Goal: Communication & Community: Answer question/provide support

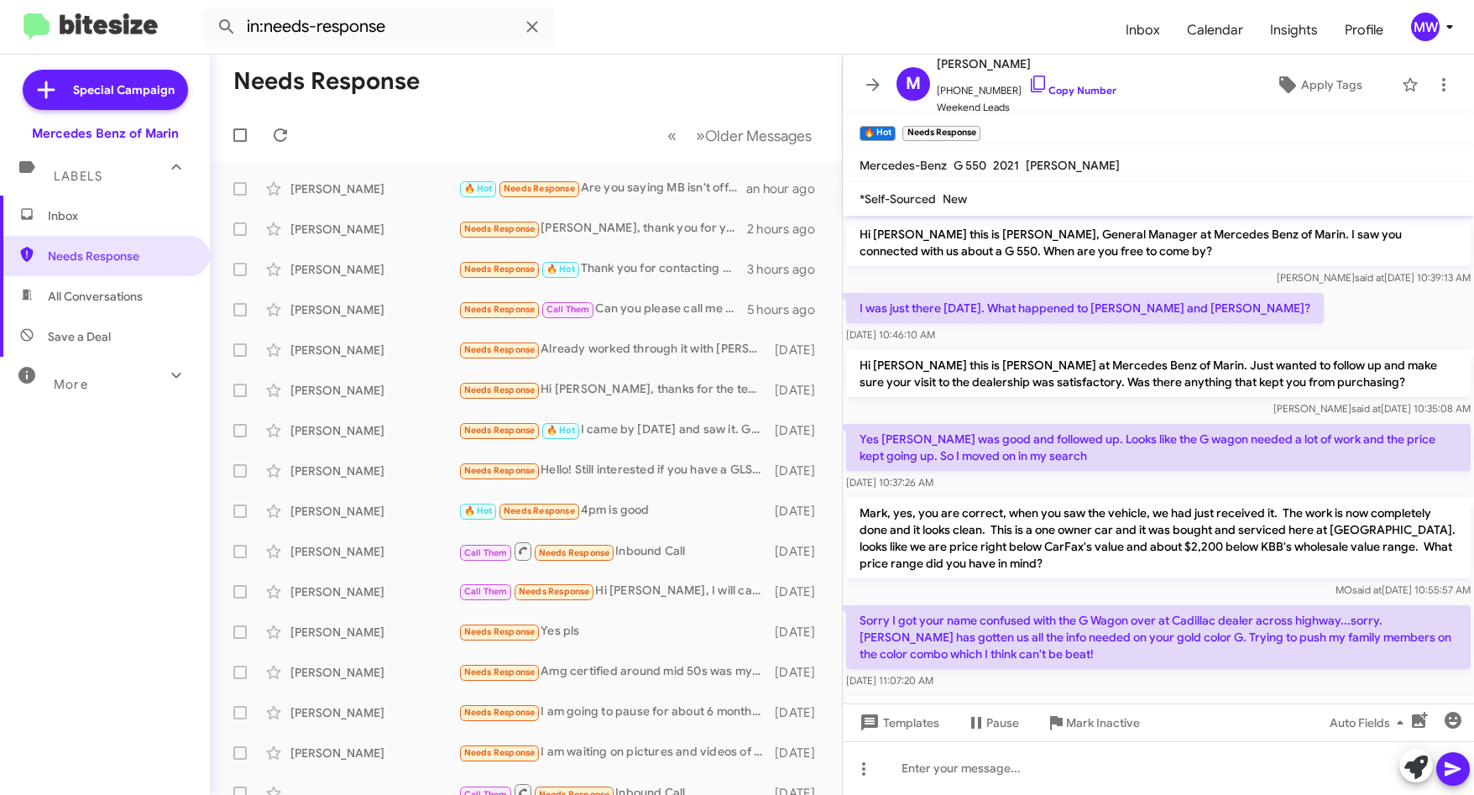
scroll to position [917, 0]
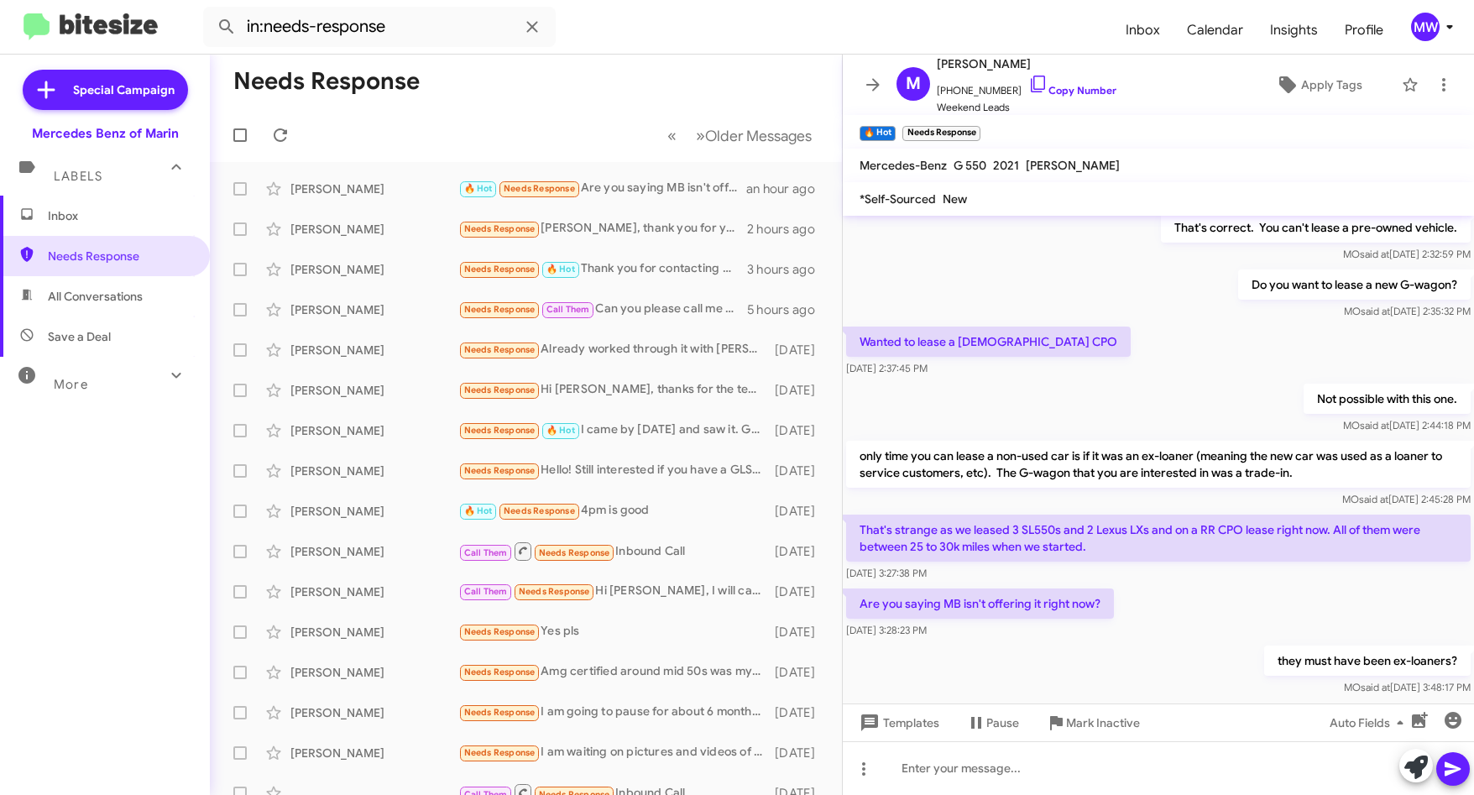
click at [93, 212] on span "Inbox" at bounding box center [119, 215] width 143 height 17
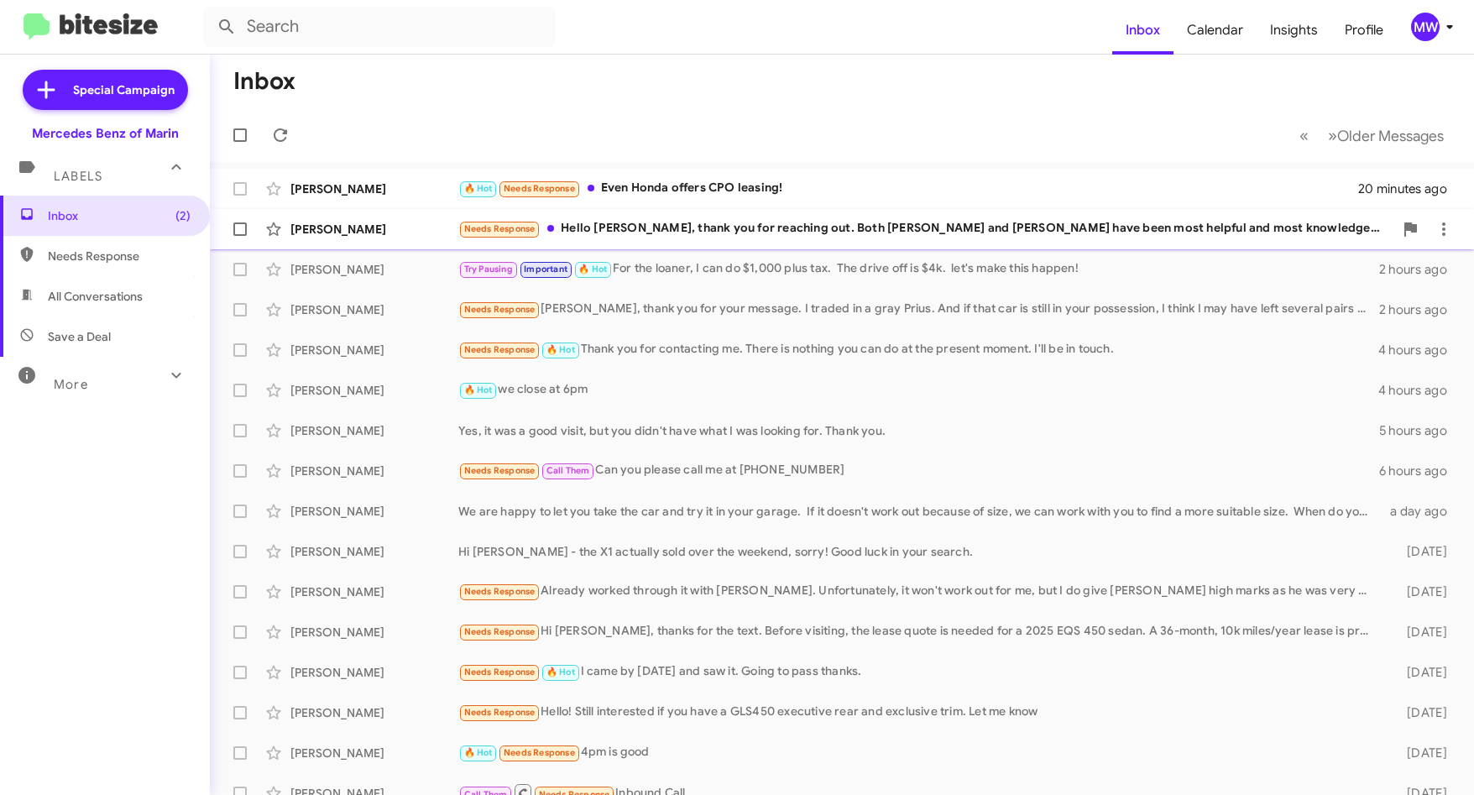
click at [719, 217] on div "Vivian Scharberth Needs Response Hello Omar, thank you for reaching out. Both E…" at bounding box center [841, 229] width 1237 height 34
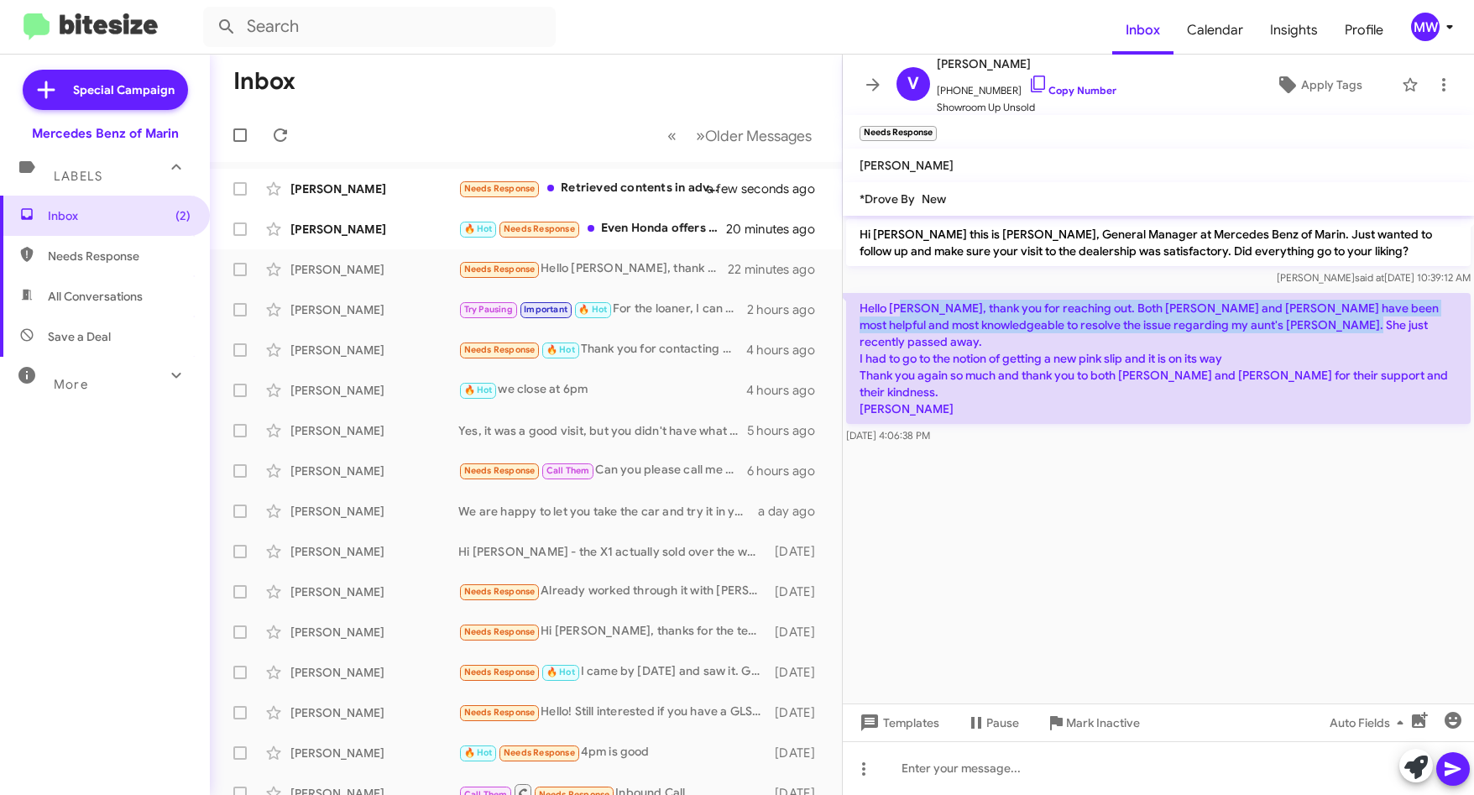
drag, startPoint x: 907, startPoint y: 302, endPoint x: 1313, endPoint y: 322, distance: 405.9
click at [1313, 322] on p "Hello Omar, thank you for reaching out. Both Emil and Ruben have been most help…" at bounding box center [1158, 358] width 625 height 131
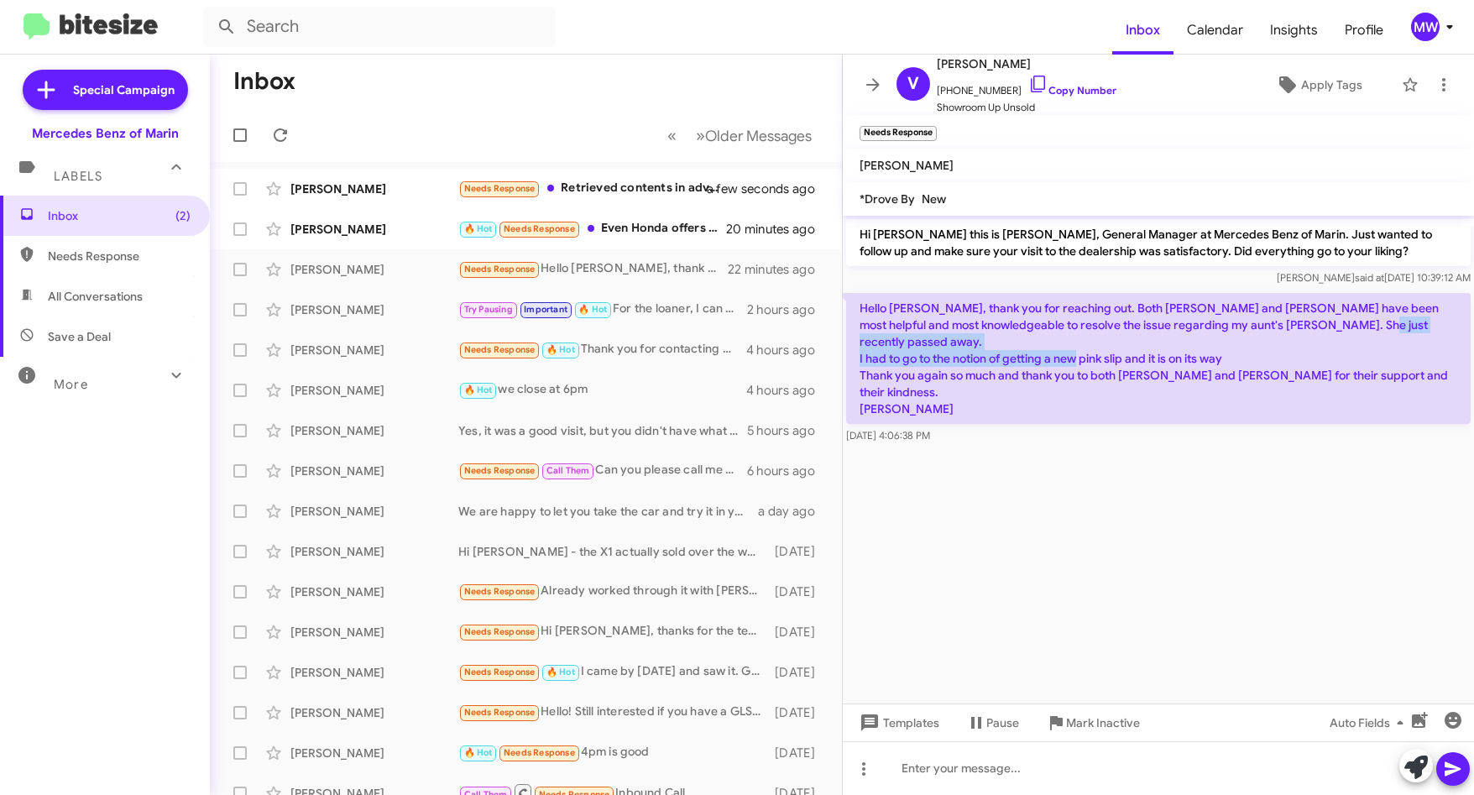
drag, startPoint x: 865, startPoint y: 343, endPoint x: 1245, endPoint y: 340, distance: 379.4
click at [1245, 340] on p "Hello Omar, thank you for reaching out. Both Emil and Ruben have been most help…" at bounding box center [1158, 358] width 625 height 131
drag, startPoint x: 915, startPoint y: 357, endPoint x: 1404, endPoint y: 359, distance: 489.4
click at [1404, 359] on p "Hello Omar, thank you for reaching out. Both Emil and Ruben have been most help…" at bounding box center [1158, 358] width 625 height 131
drag, startPoint x: 860, startPoint y: 371, endPoint x: 980, endPoint y: 386, distance: 121.0
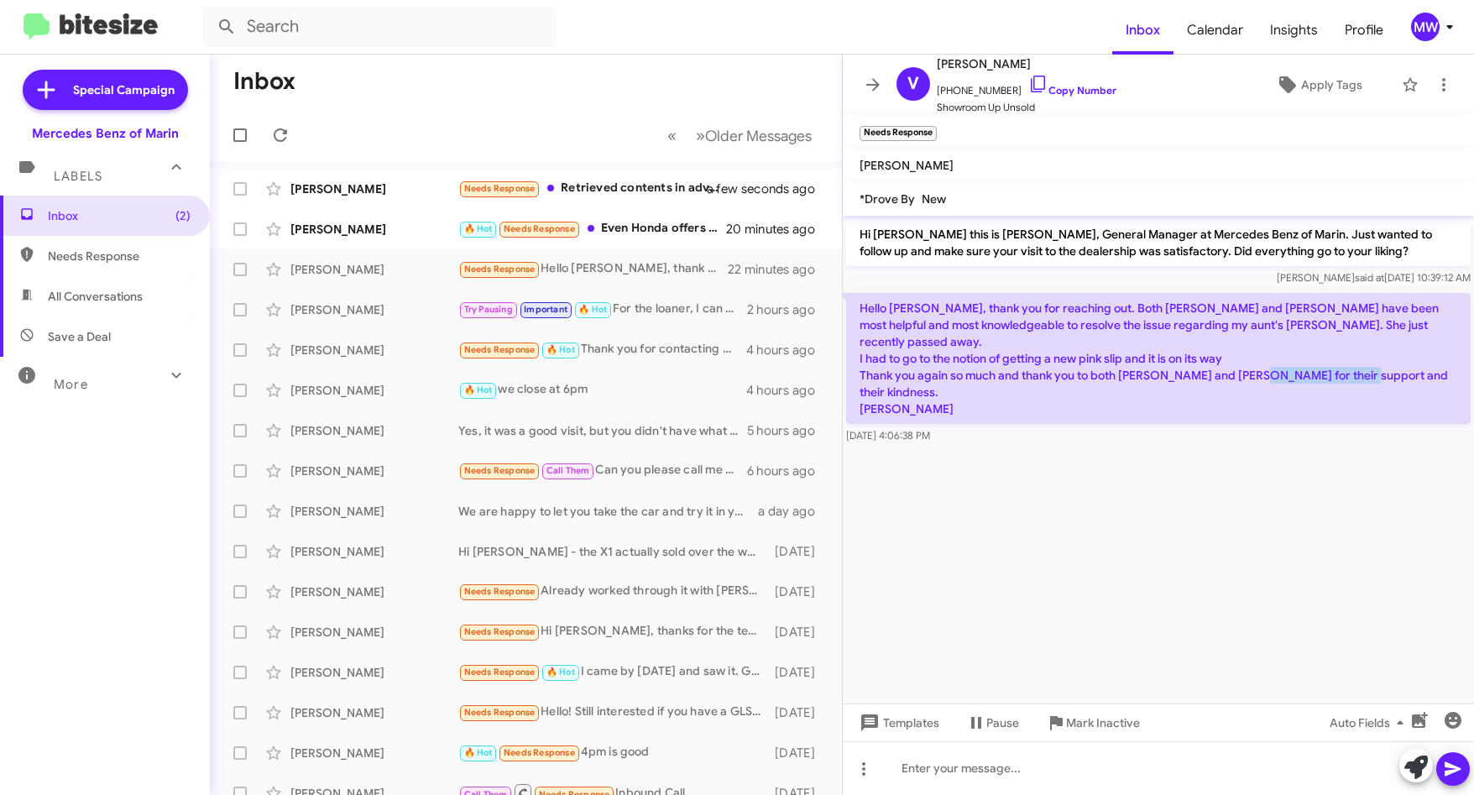
click at [980, 386] on p "Hello Omar, thank you for reaching out. Both Emil and Ruben have been most help…" at bounding box center [1158, 358] width 625 height 131
drag, startPoint x: 980, startPoint y: 386, endPoint x: 1007, endPoint y: 503, distance: 119.7
click at [990, 478] on cdk-virtual-scroll-viewport "Hi Vivian this is Omar Ibrahimi, General Manager at Mercedes Benz of Marin. Jus…" at bounding box center [1158, 460] width 631 height 488
click at [1082, 544] on cdk-virtual-scroll-viewport "Hi Vivian this is Omar Ibrahimi, General Manager at Mercedes Benz of Marin. Jus…" at bounding box center [1158, 460] width 631 height 488
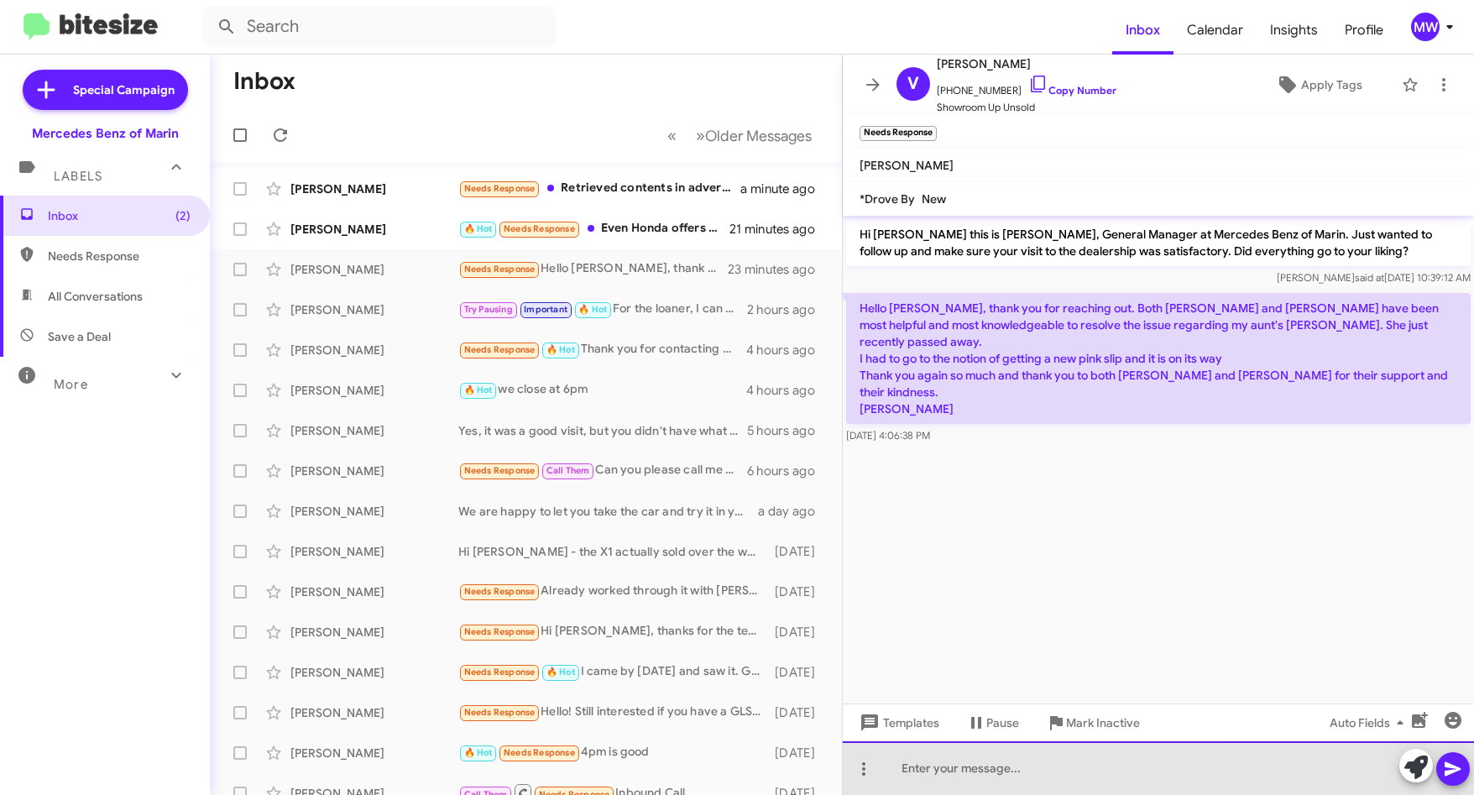
click at [1028, 753] on div at bounding box center [1158, 768] width 631 height 54
click at [981, 765] on div "Vivian, we are sorry for your loss. Thank you for providing such great feedback." at bounding box center [1158, 768] width 631 height 54
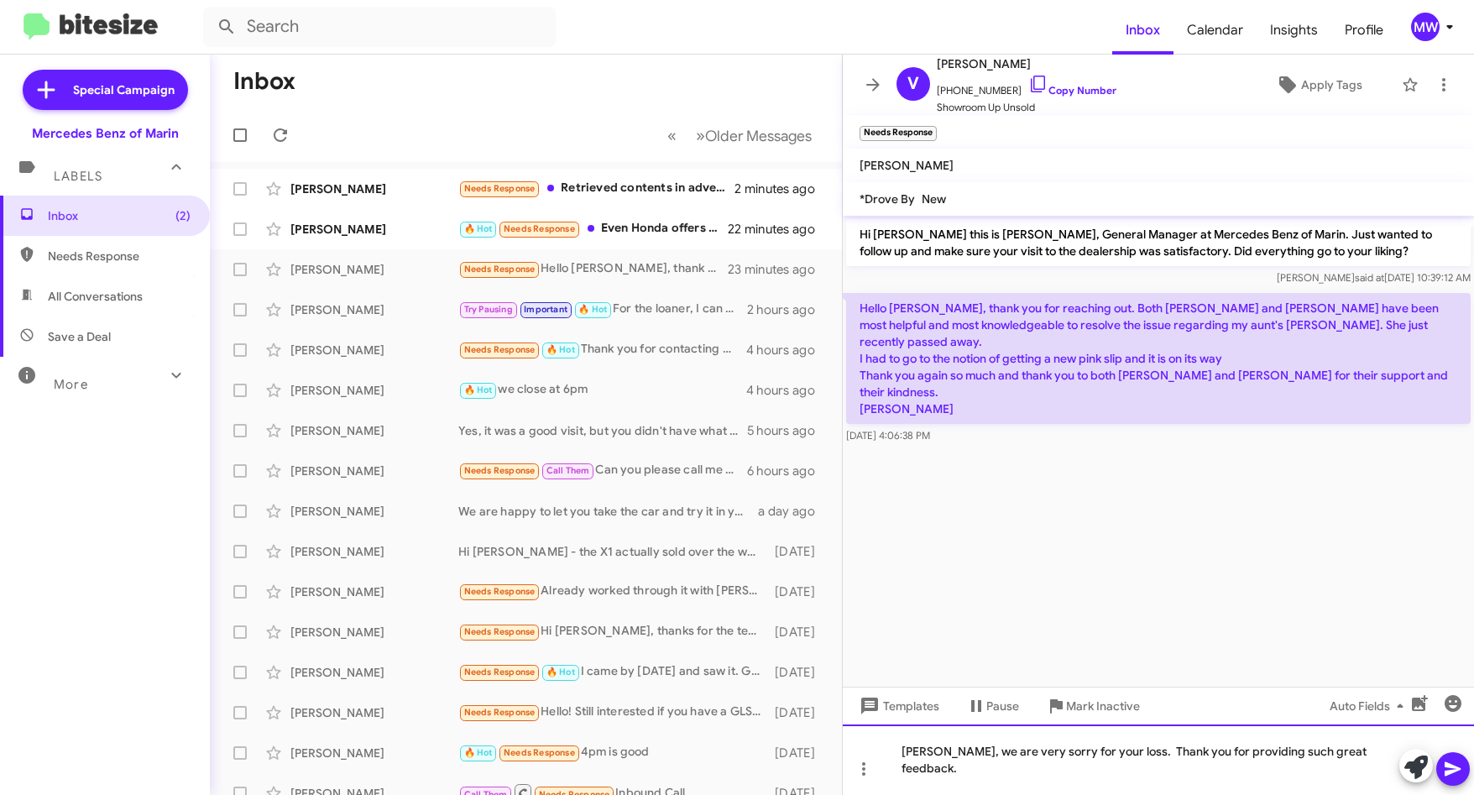
click at [1105, 769] on div "Vivian, we are very sorry for your loss. Thank you for providing such great fee…" at bounding box center [1158, 759] width 631 height 71
click at [1107, 771] on div "Vivian, we are very sorry for your loss and happy to matter is almost resolved.…" at bounding box center [1158, 759] width 631 height 71
click at [1002, 767] on div "Vivian, we are very sorry for your loss and happy to matter is almost resolved.…" at bounding box center [1158, 759] width 631 height 71
click at [1120, 767] on div "Vivian, we are very sorry for your loss and happy to matter is almost resolved.…" at bounding box center [1158, 759] width 631 height 71
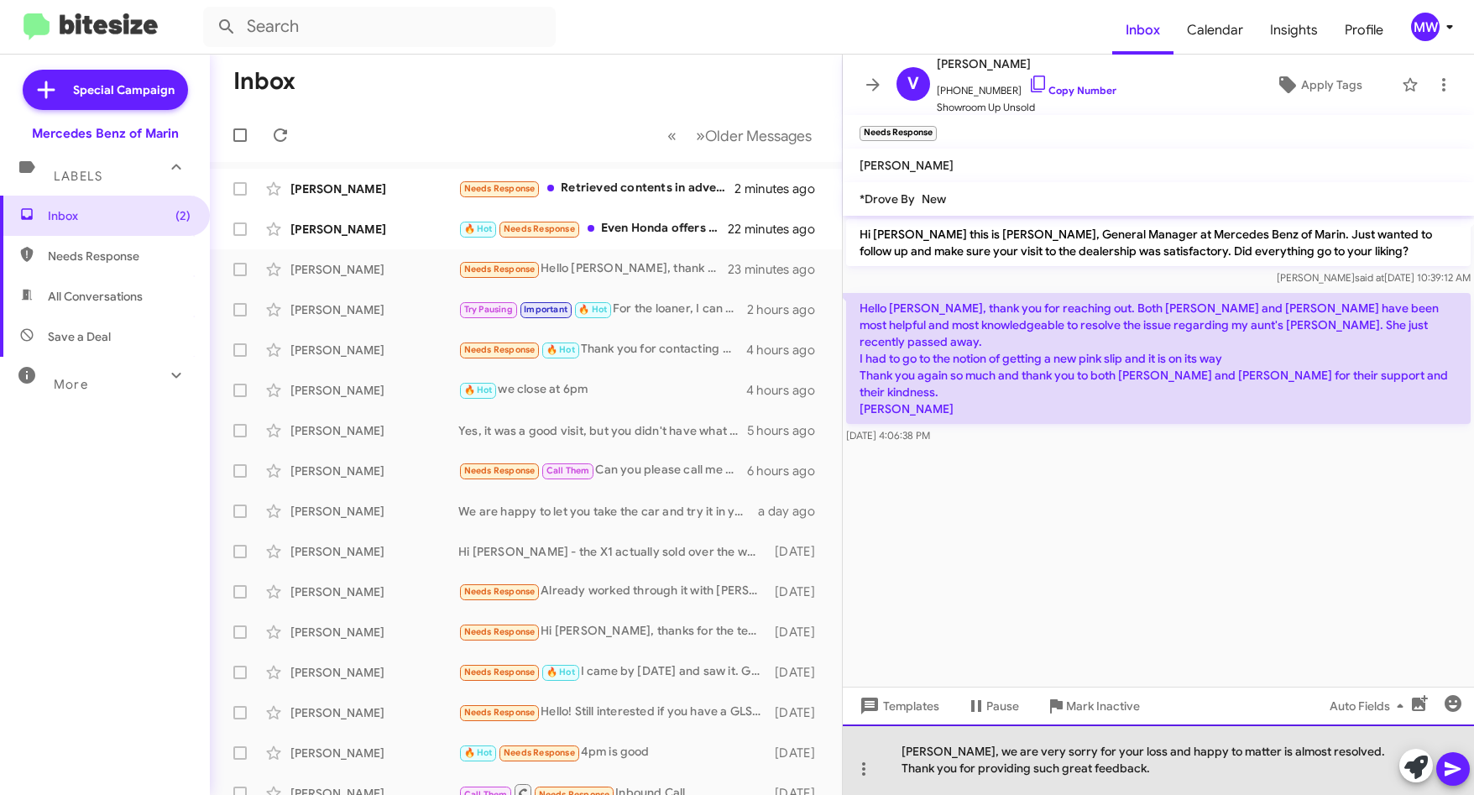
drag, startPoint x: 1098, startPoint y: 771, endPoint x: 1122, endPoint y: 769, distance: 24.4
click at [1101, 769] on div "Vivian, we are very sorry for your loss and happy to matter is almost resolved.…" at bounding box center [1158, 759] width 631 height 71
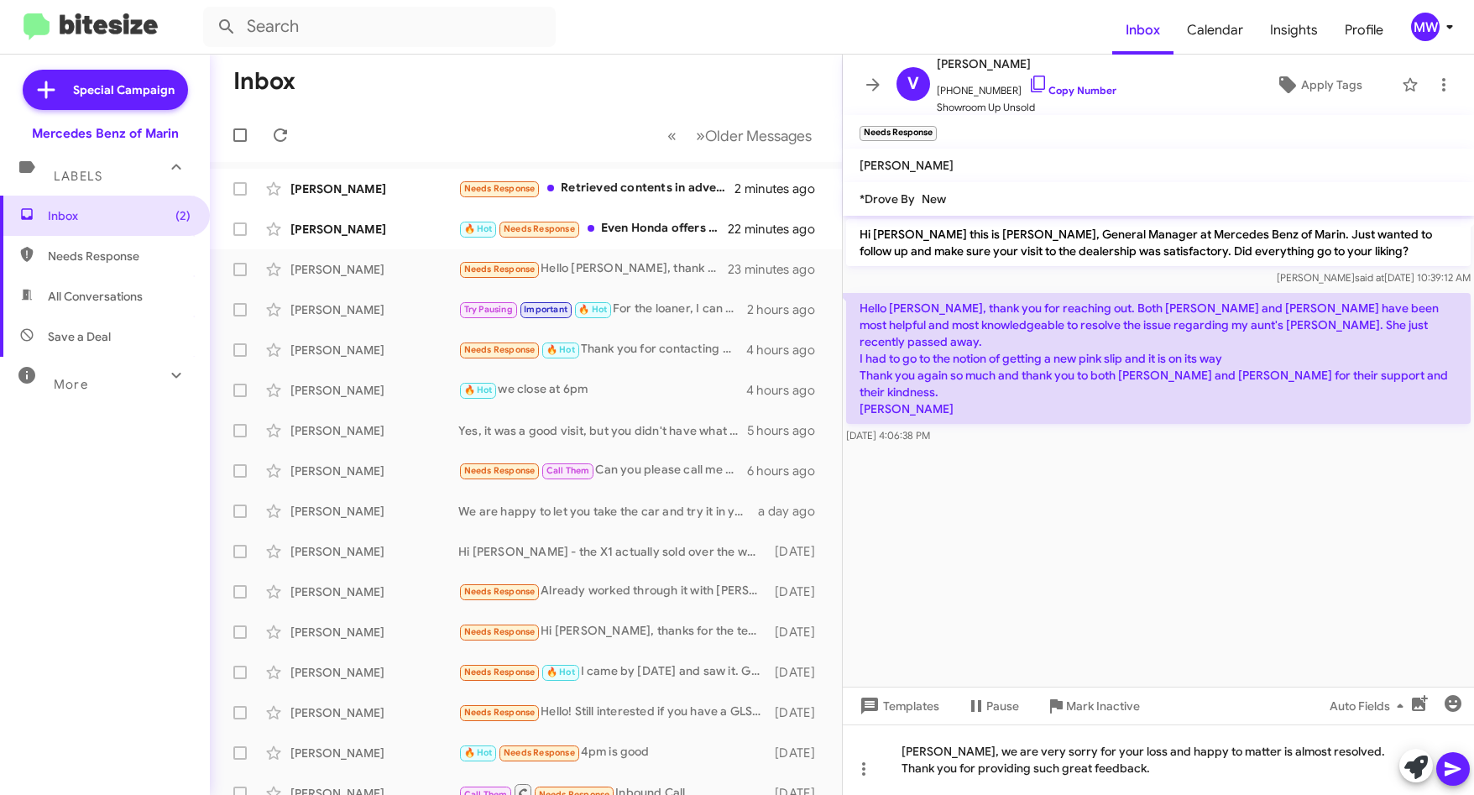
click at [1456, 772] on icon at bounding box center [1453, 769] width 20 height 20
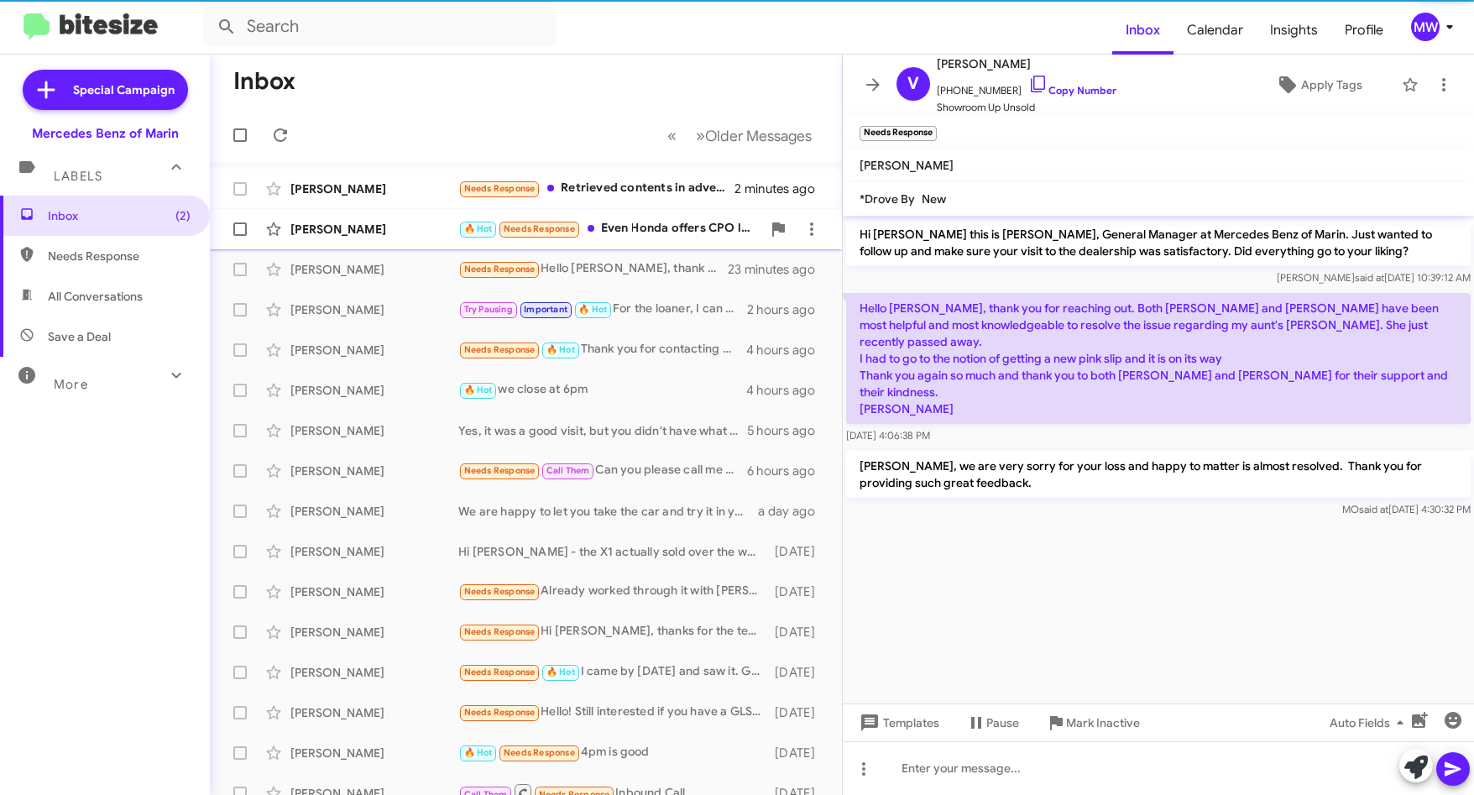
click at [629, 228] on div "🔥 Hot Needs Response Even Honda offers CPO leasing!" at bounding box center [609, 228] width 303 height 19
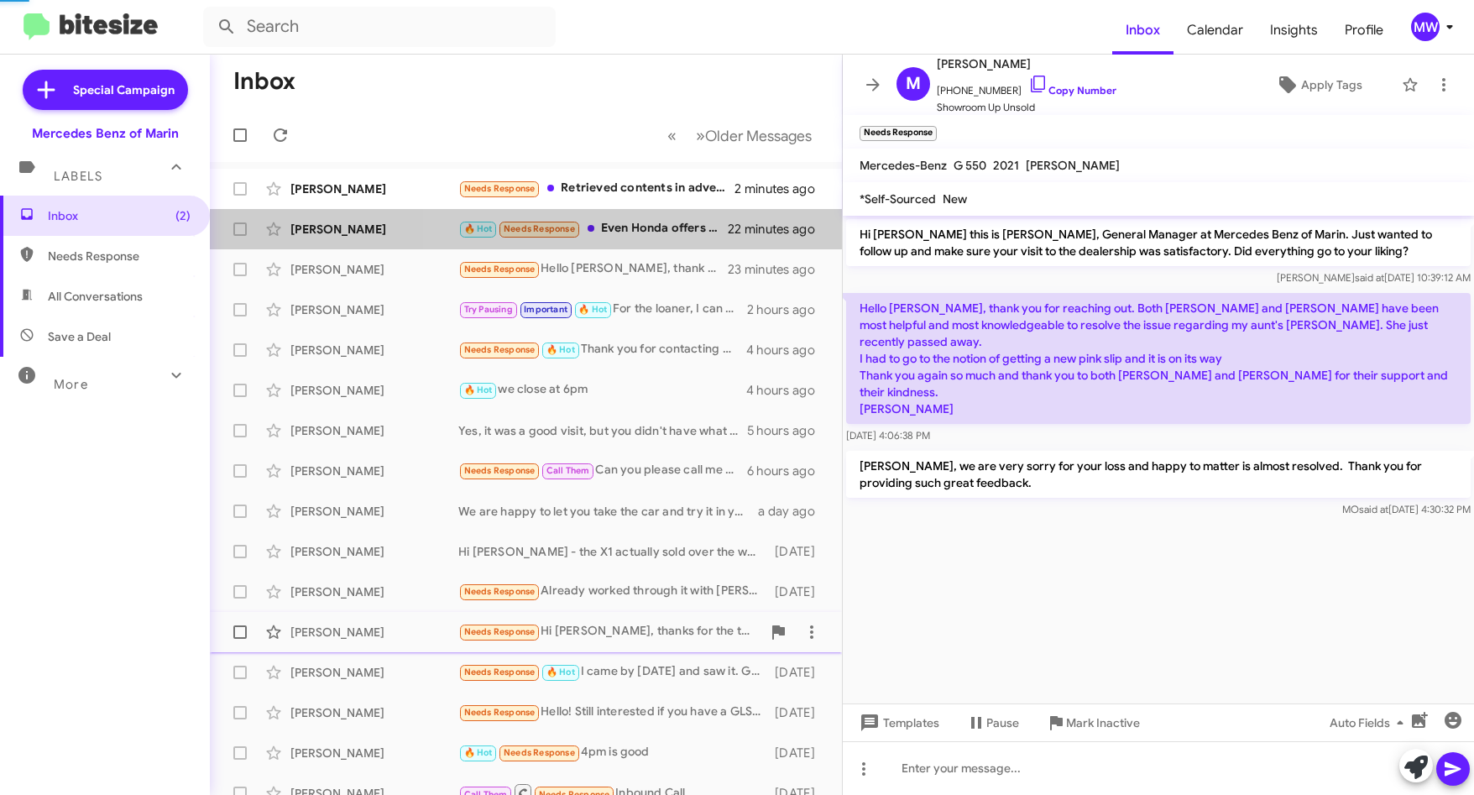
scroll to position [906, 0]
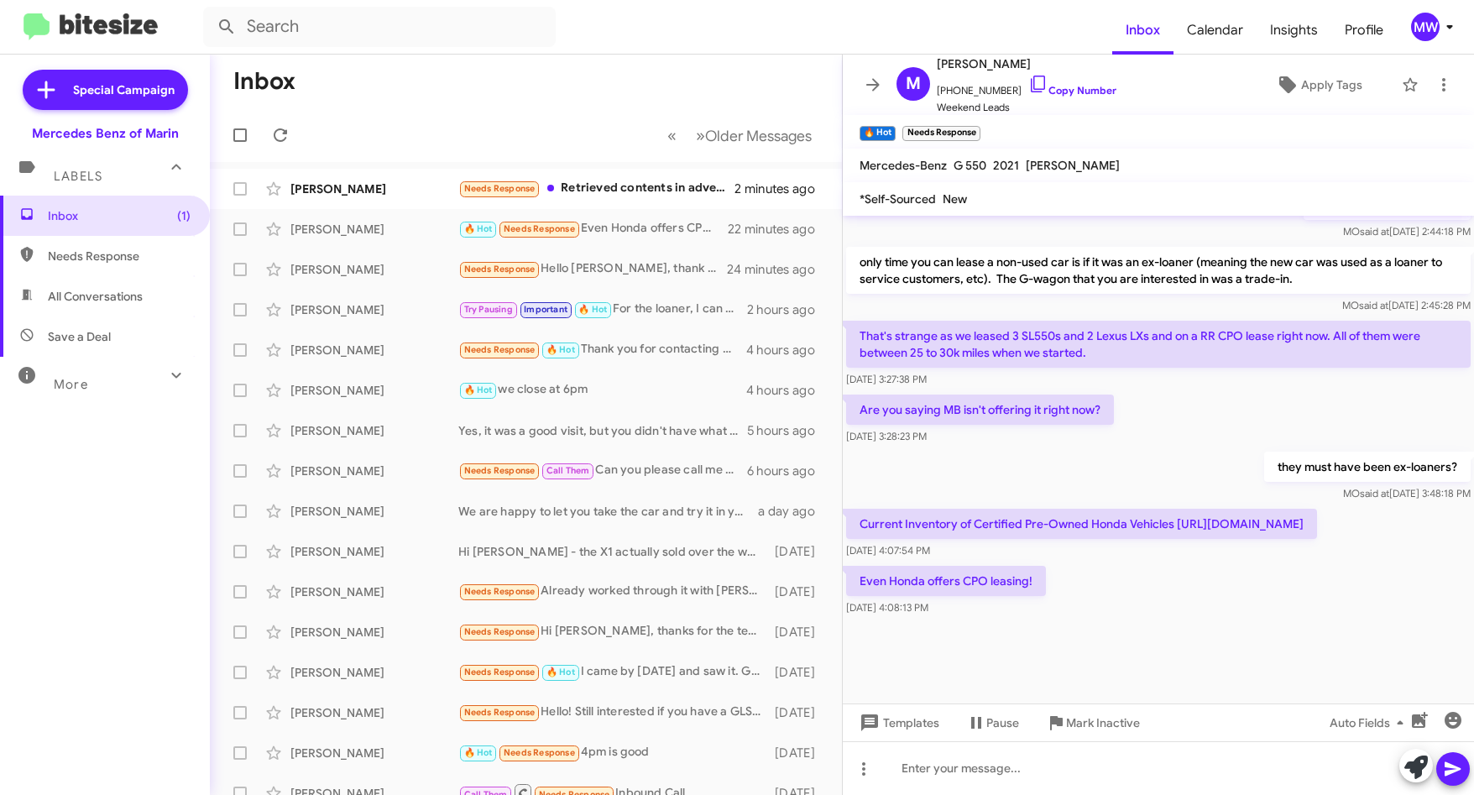
drag, startPoint x: 1178, startPoint y: 522, endPoint x: 1411, endPoint y: 526, distance: 233.4
click at [1317, 526] on p "Current Inventory of Certified Pre-Owned Honda Vehicles https://share.google/PC…" at bounding box center [1081, 524] width 471 height 30
copy p "https://share.google/PCcbYZI9dM0grm6jT"
click at [1199, 573] on div "Even Honda offers CPO leasing! Aug 20, 2025, 4:08:13 PM" at bounding box center [1158, 590] width 631 height 57
drag, startPoint x: 1178, startPoint y: 524, endPoint x: 1409, endPoint y: 523, distance: 230.9
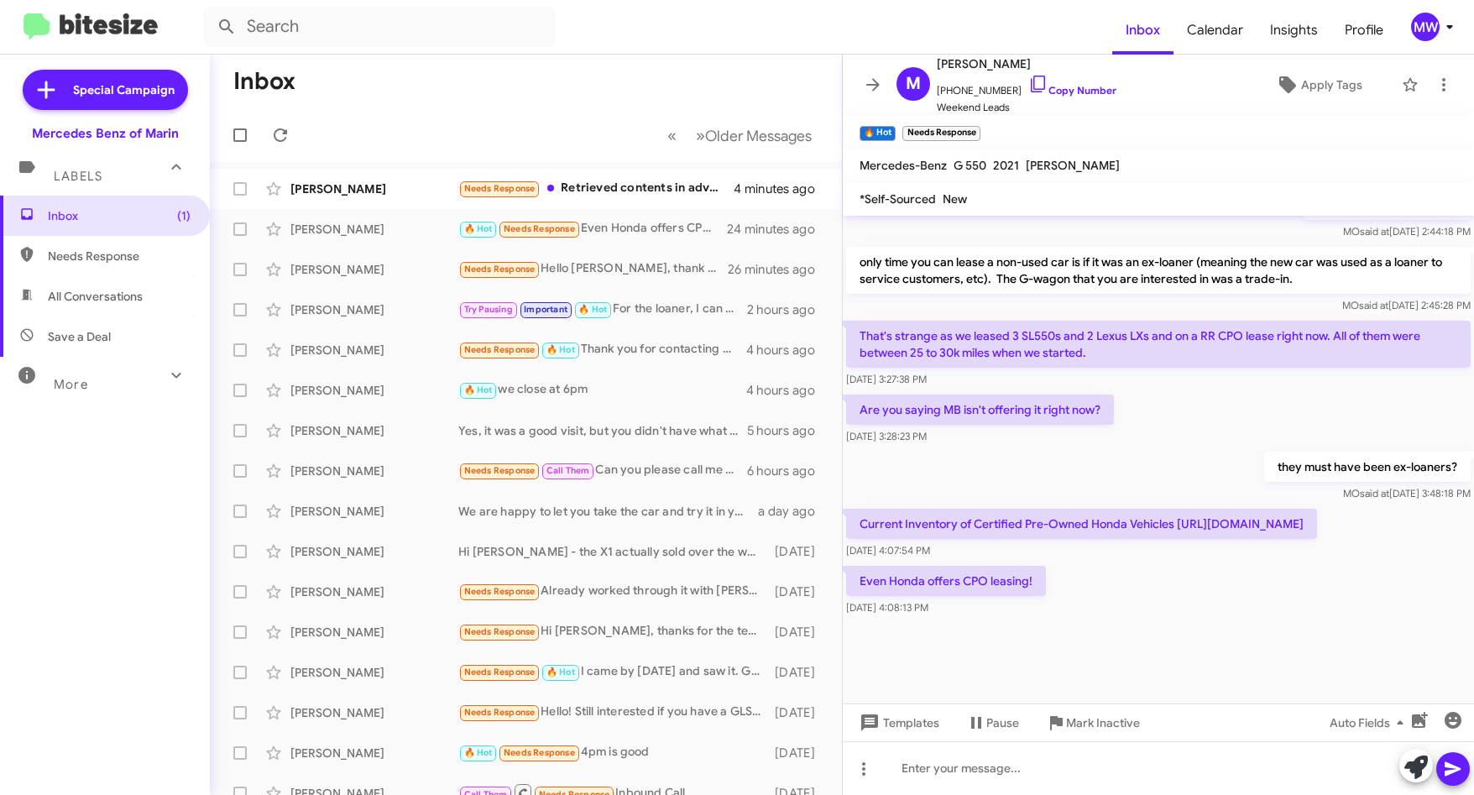
click at [1317, 523] on p "Current Inventory of Certified Pre-Owned Honda Vehicles https://share.google/PC…" at bounding box center [1081, 524] width 471 height 30
copy p "https://share.google/PCcbYZI9dM0grm6jT"
click at [1098, 768] on div at bounding box center [1158, 768] width 631 height 54
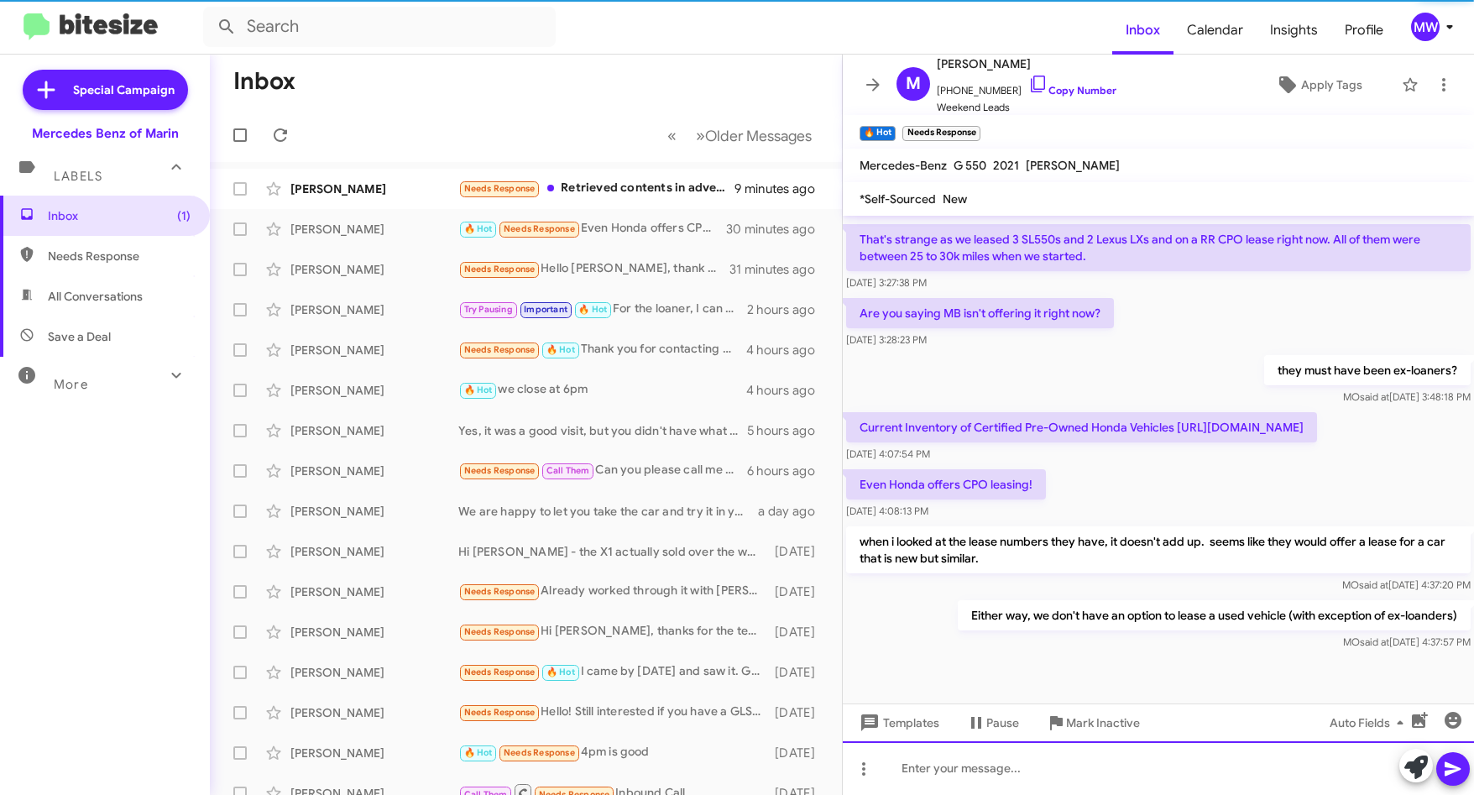
scroll to position [1341, 0]
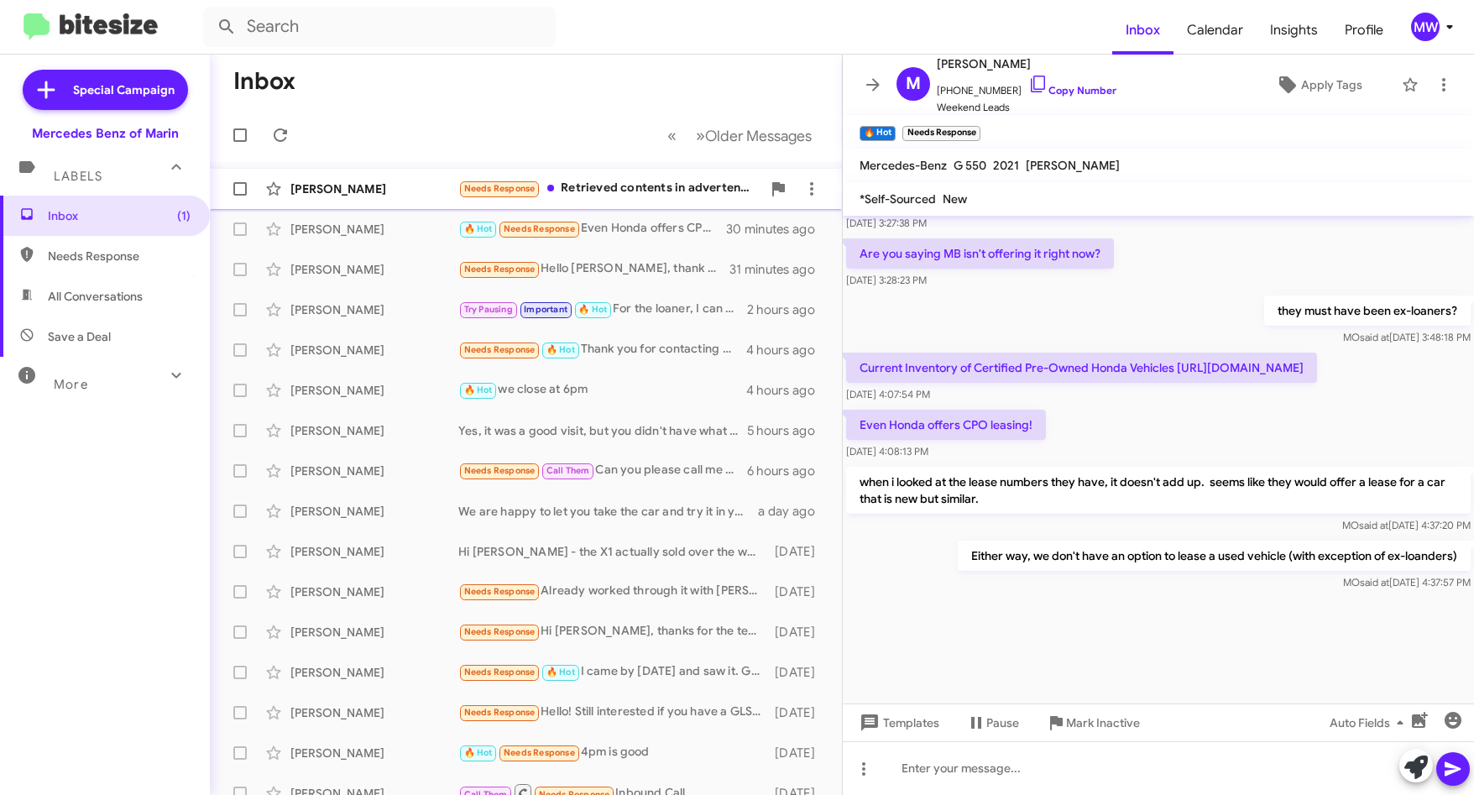
click at [629, 186] on div "Needs Response Retrieved contents in advertently left behind." at bounding box center [609, 188] width 303 height 19
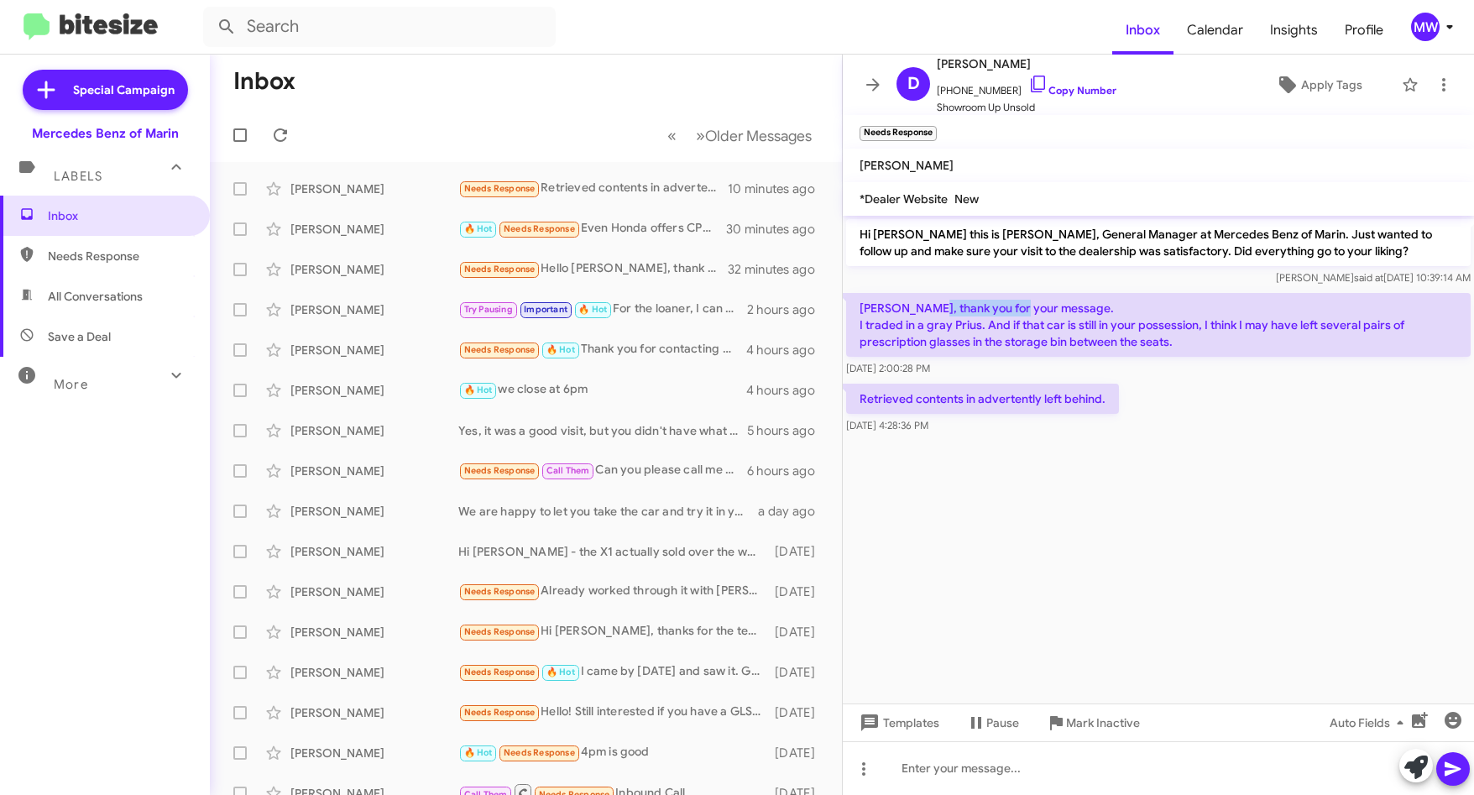
drag, startPoint x: 930, startPoint y: 311, endPoint x: 1022, endPoint y: 315, distance: 91.6
click at [1022, 315] on p "[PERSON_NAME], thank you for your message. I traded in a gray Prius. And if tha…" at bounding box center [1158, 325] width 625 height 64
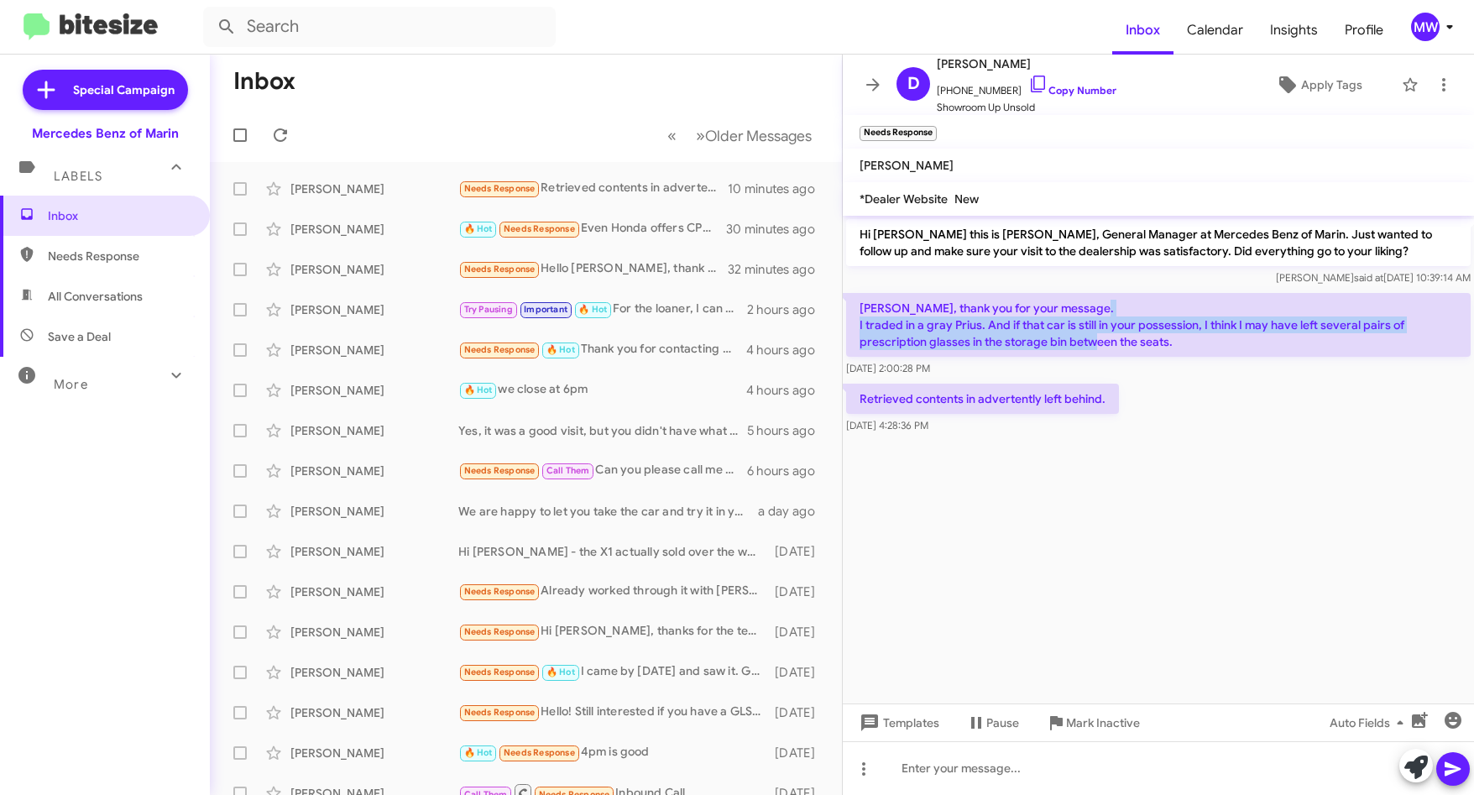
drag, startPoint x: 1022, startPoint y: 315, endPoint x: 1148, endPoint y: 349, distance: 131.3
click at [1148, 349] on p "[PERSON_NAME], thank you for your message. I traded in a gray Prius. And if tha…" at bounding box center [1158, 325] width 625 height 64
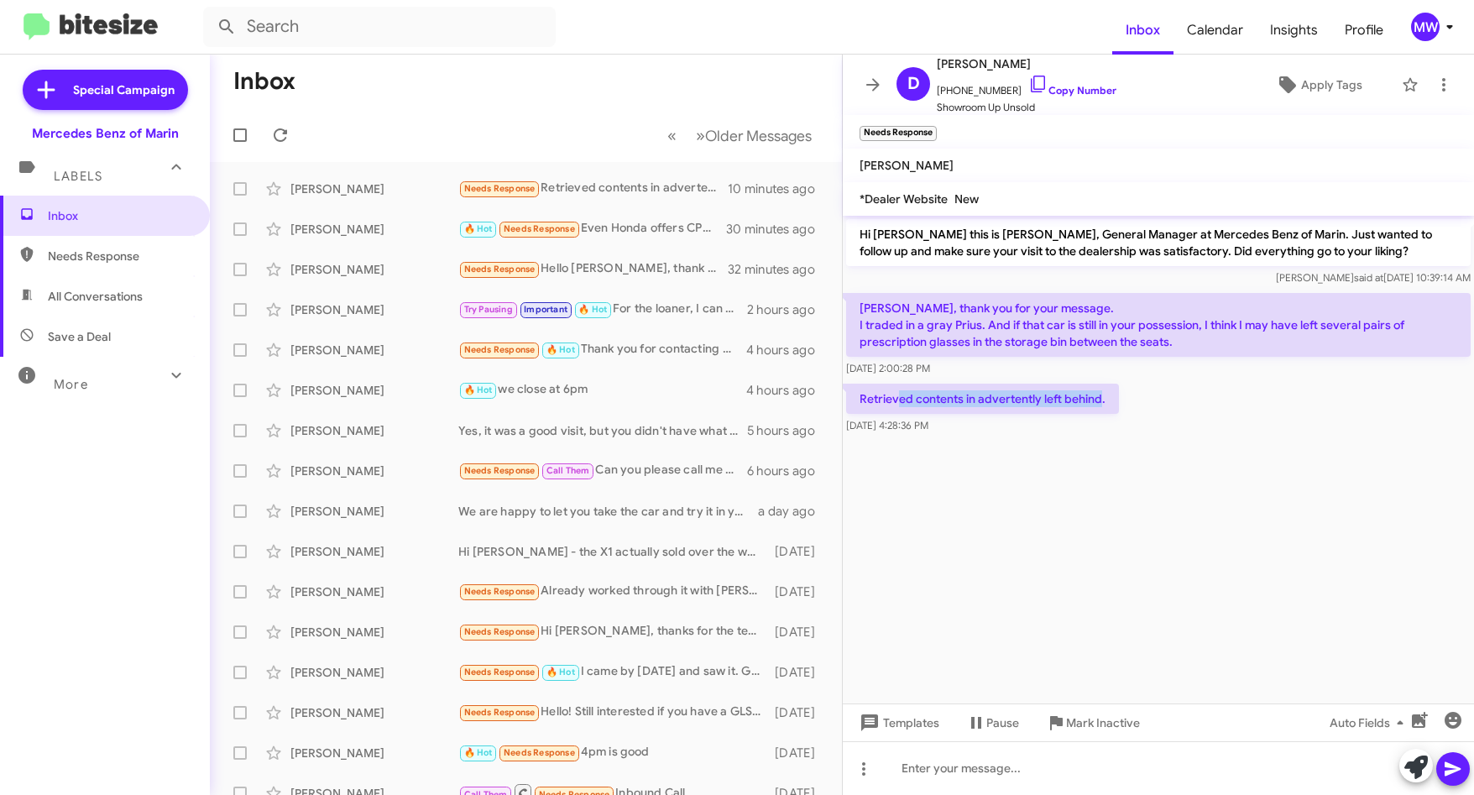
drag, startPoint x: 900, startPoint y: 389, endPoint x: 1101, endPoint y: 397, distance: 200.8
click at [1101, 397] on p "Retrieved contents in advertently left behind." at bounding box center [982, 399] width 273 height 30
drag, startPoint x: 1101, startPoint y: 397, endPoint x: 1035, endPoint y: 591, distance: 204.7
click at [1036, 566] on cdk-virtual-scroll-viewport "Hi Douglas this is Omar Ibrahimi, General Manager at Mercedes Benz of Marin. Ju…" at bounding box center [1158, 460] width 631 height 488
click at [1087, 771] on div at bounding box center [1158, 768] width 631 height 54
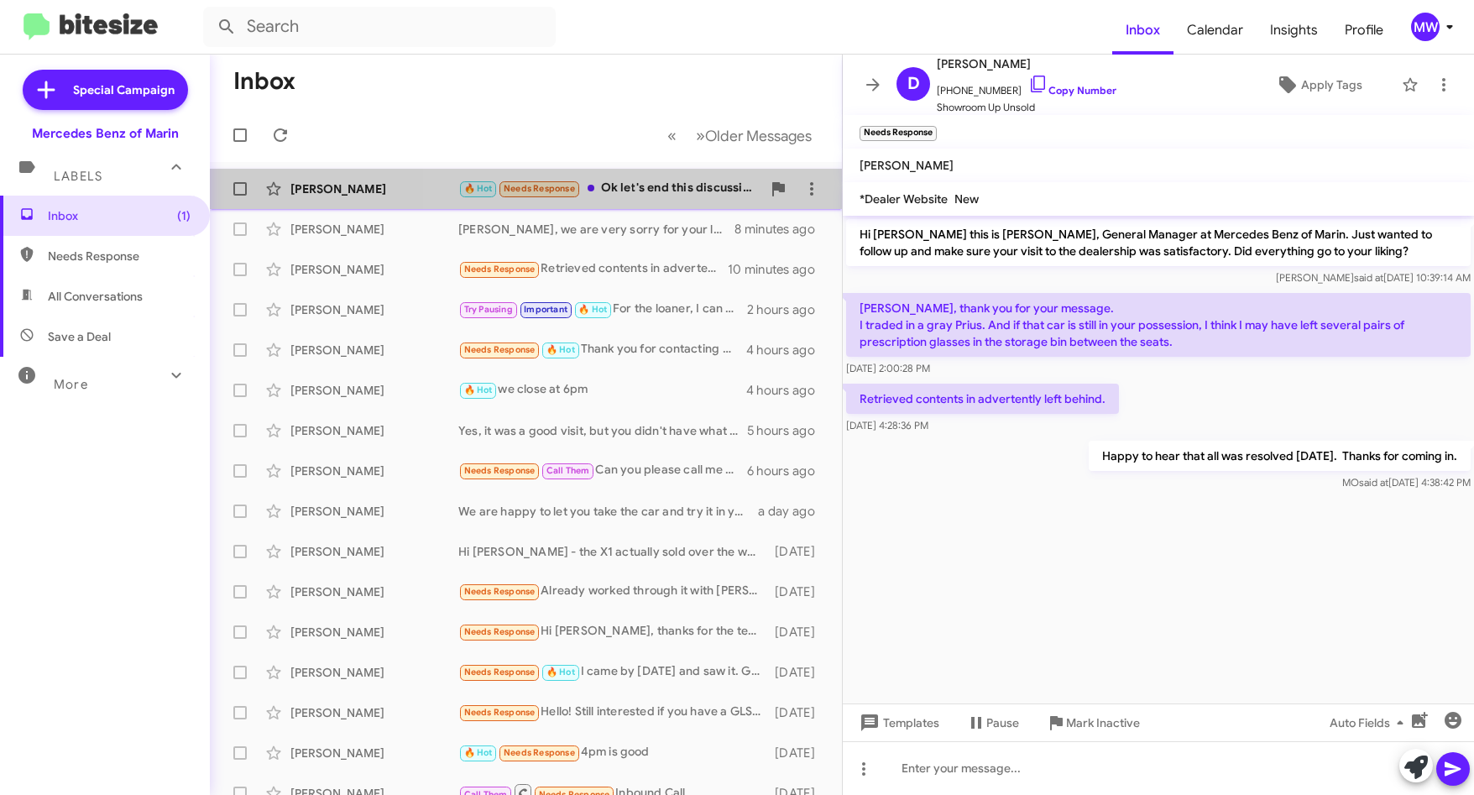
click at [654, 192] on div "🔥 Hot Needs Response Ok let's end this discussion" at bounding box center [609, 188] width 303 height 19
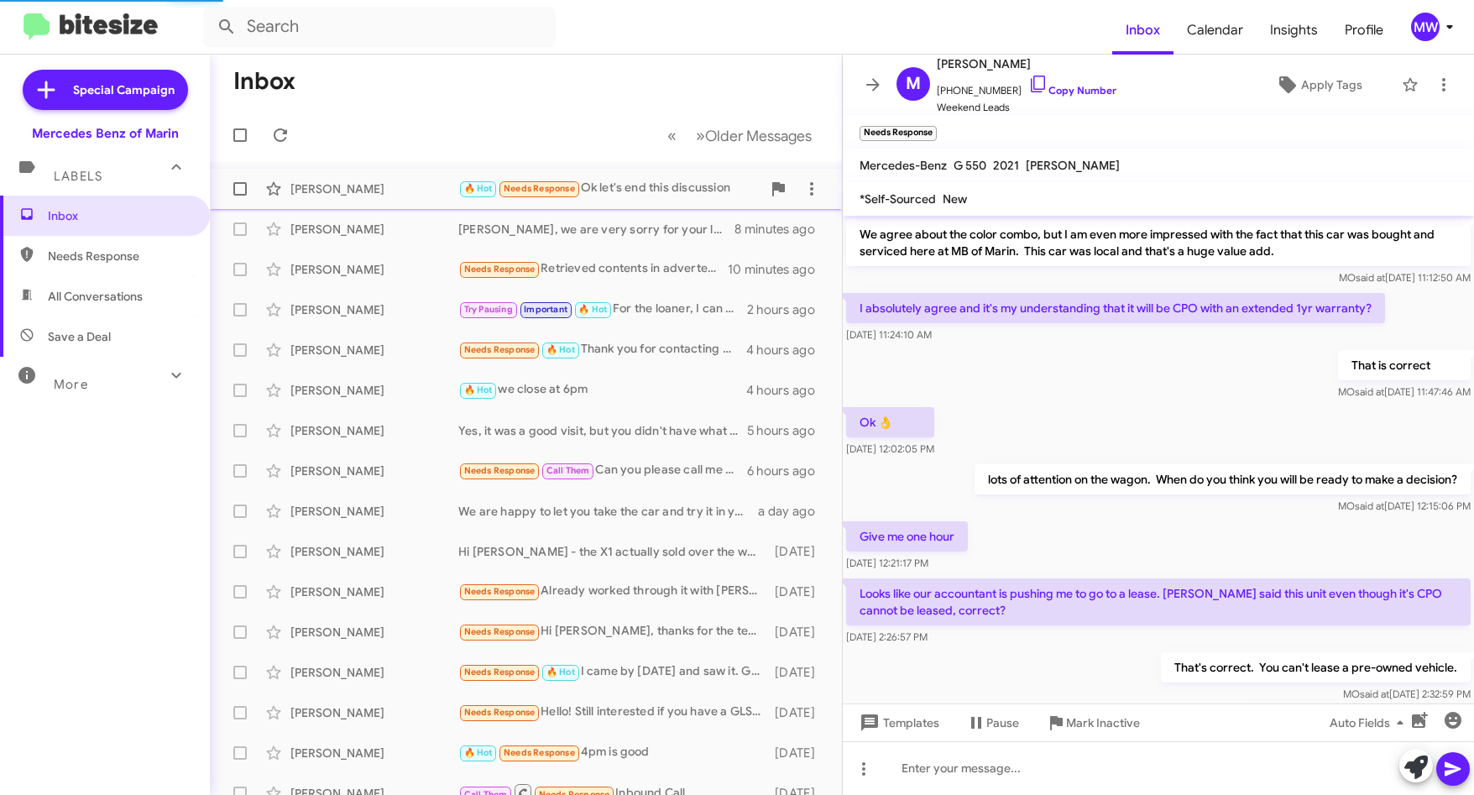
scroll to position [822, 0]
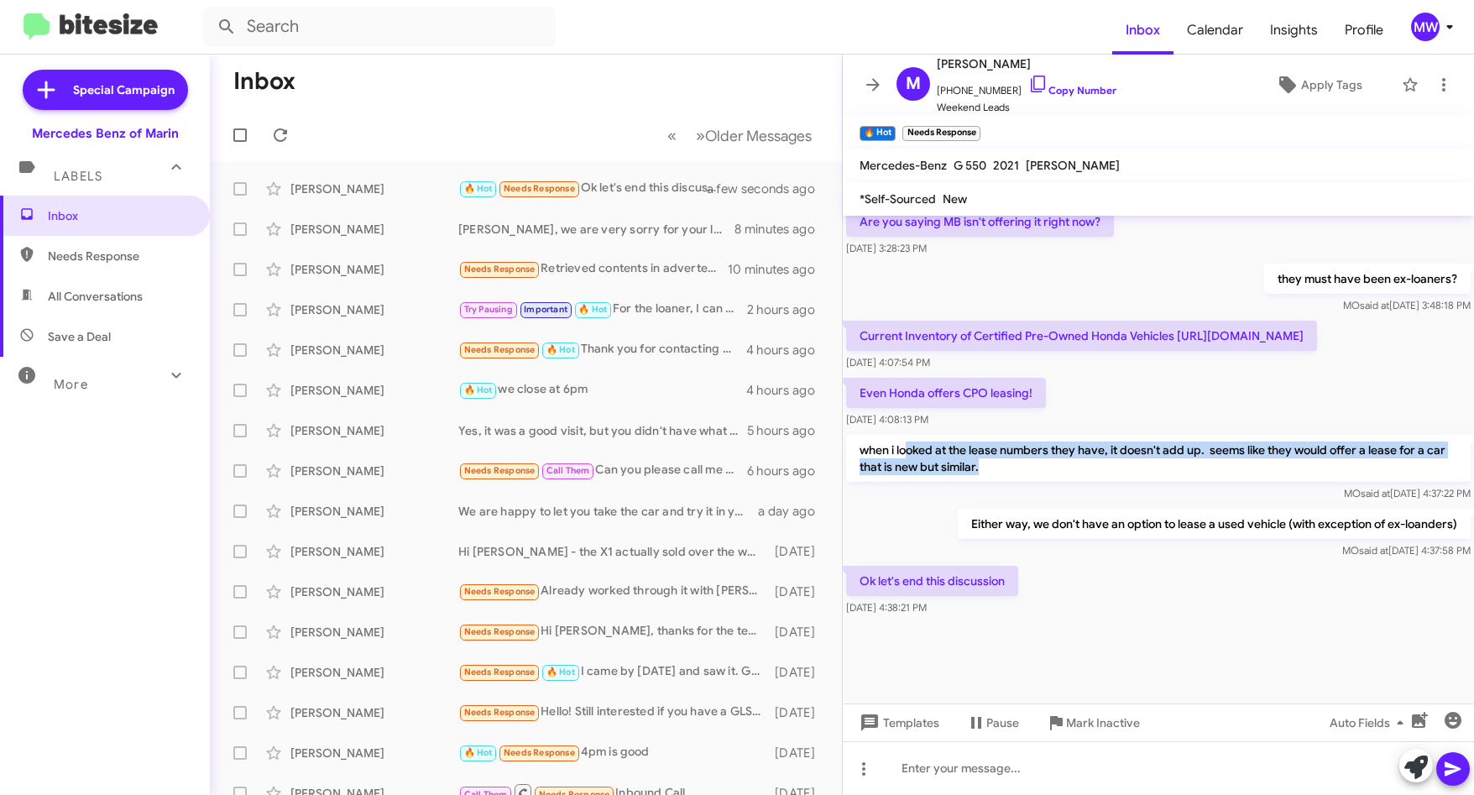
drag, startPoint x: 907, startPoint y: 445, endPoint x: 1028, endPoint y: 467, distance: 122.8
click at [1028, 467] on p "when i looked at the lease numbers they have, it doesn't add up. seems like the…" at bounding box center [1158, 458] width 625 height 47
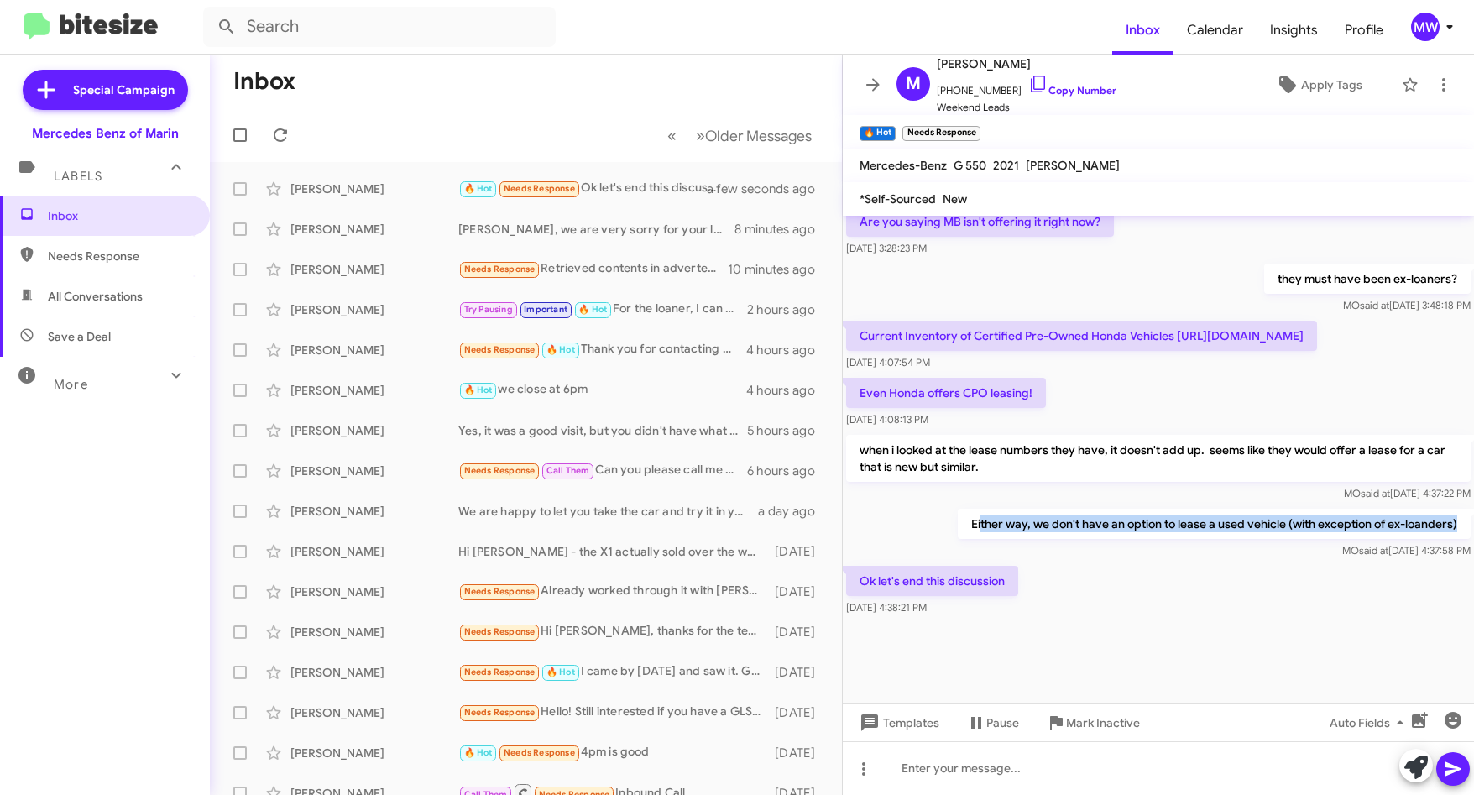
drag, startPoint x: 1028, startPoint y: 467, endPoint x: 1443, endPoint y: 525, distance: 419.6
click at [1443, 525] on p "Either way, we don't have an option to lease a used vehicle (with exception of …" at bounding box center [1214, 524] width 513 height 30
drag, startPoint x: 1443, startPoint y: 525, endPoint x: 1268, endPoint y: 603, distance: 192.0
click at [1291, 578] on div "Ok let's end this discussion Aug 20, 2025, 4:38:21 PM" at bounding box center [1158, 590] width 631 height 57
drag, startPoint x: 915, startPoint y: 575, endPoint x: 1017, endPoint y: 575, distance: 102.4
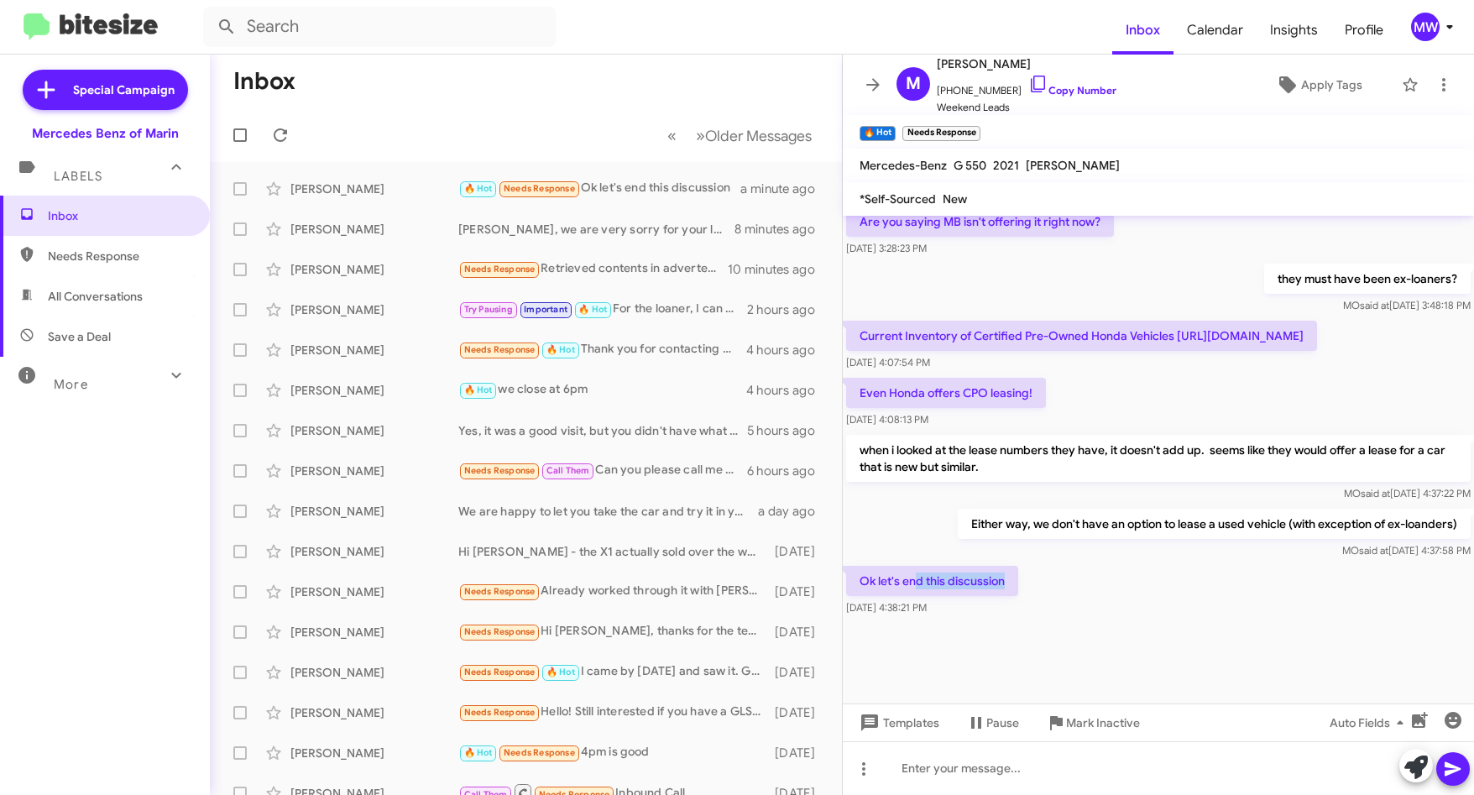
click at [1017, 575] on p "Ok let's end this discussion" at bounding box center [932, 581] width 172 height 30
drag, startPoint x: 1017, startPoint y: 575, endPoint x: 1160, endPoint y: 602, distance: 145.2
click at [1160, 600] on div "Ok let's end this discussion Aug 20, 2025, 4:38:21 PM" at bounding box center [1158, 590] width 631 height 57
click at [132, 223] on span "Inbox" at bounding box center [119, 215] width 143 height 17
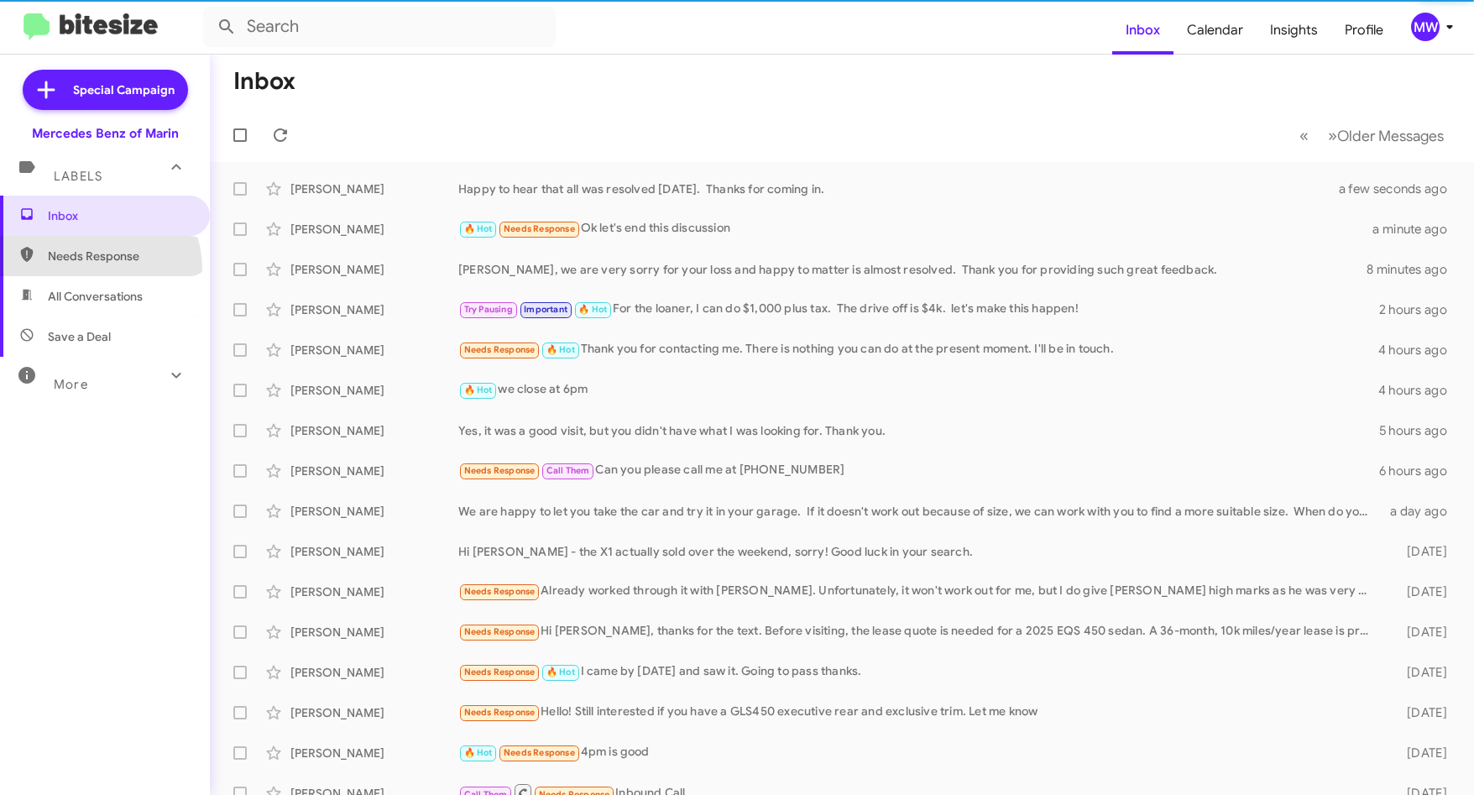
click at [92, 268] on span "Needs Response" at bounding box center [105, 256] width 210 height 40
type input "in:needs-response"
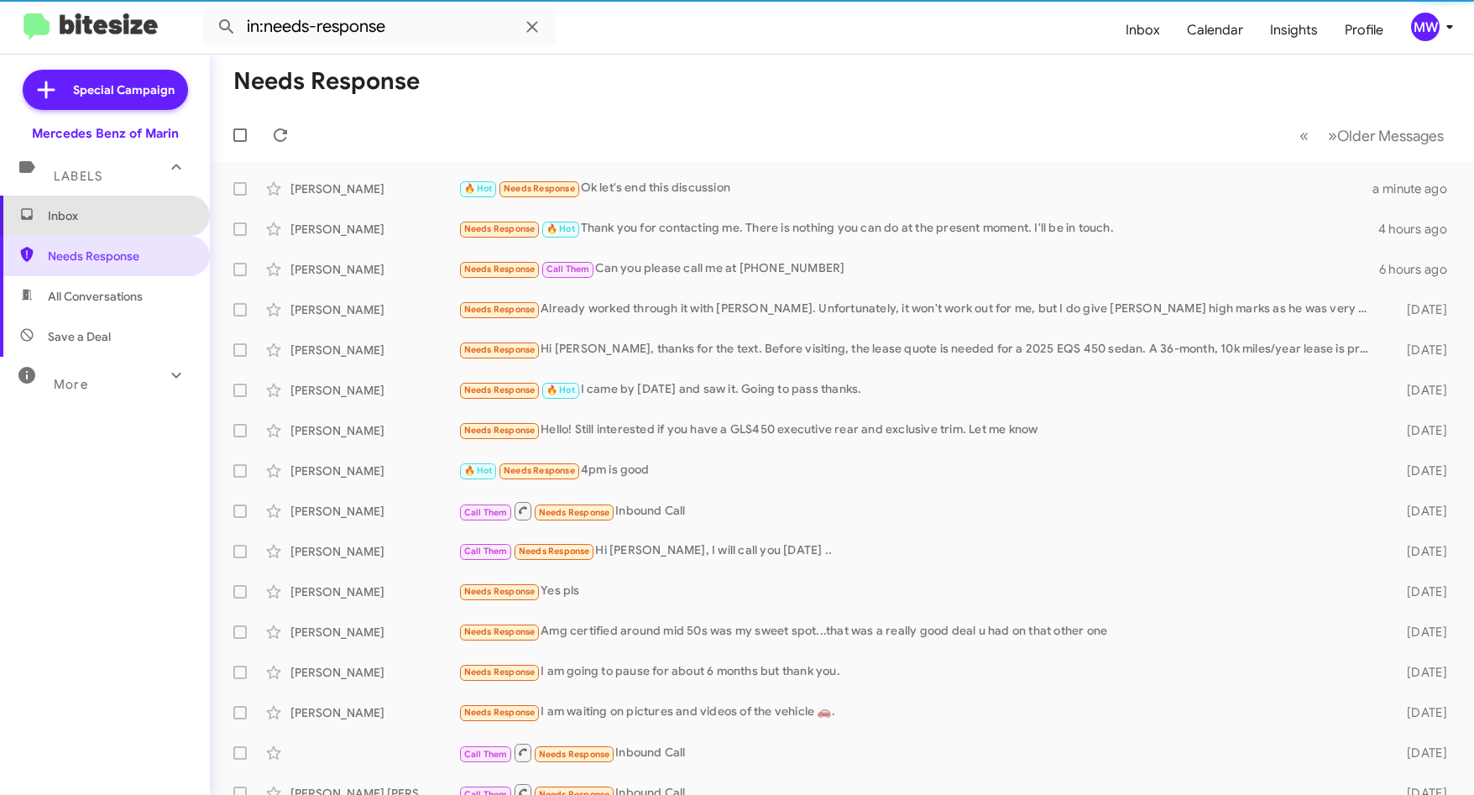
click at [107, 211] on span "Inbox" at bounding box center [119, 215] width 143 height 17
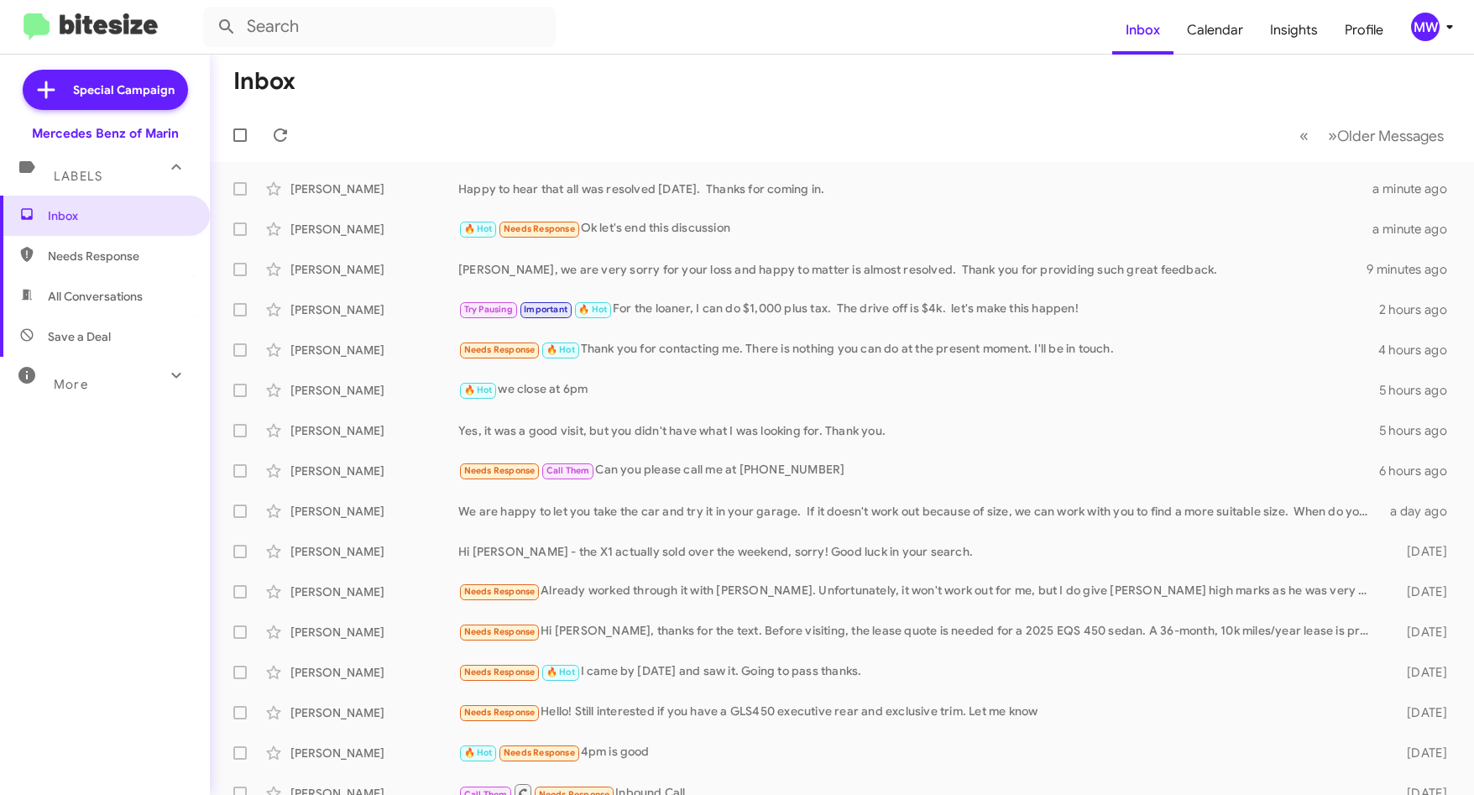
click at [98, 249] on span "Needs Response" at bounding box center [119, 256] width 143 height 17
type input "in:needs-response"
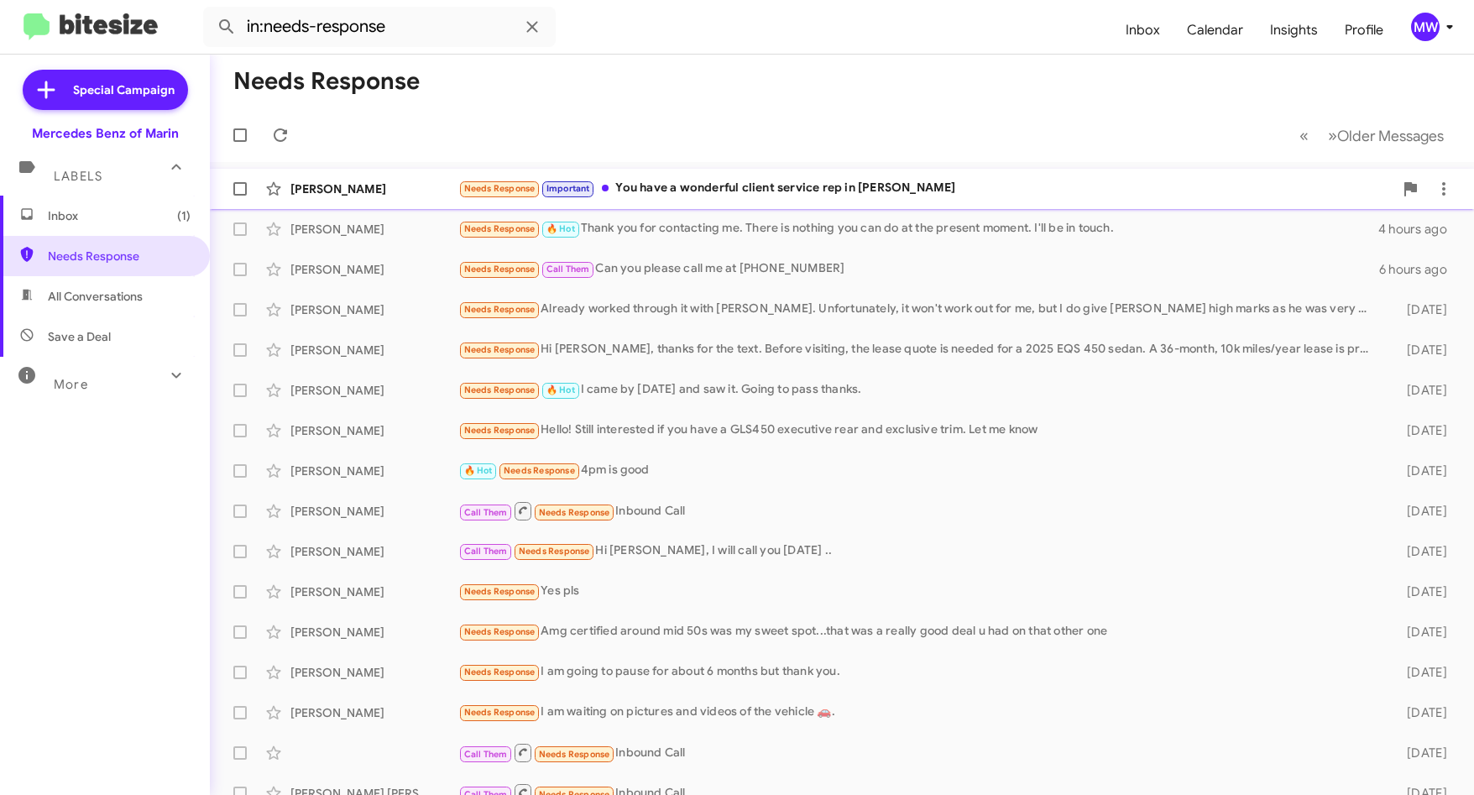
click at [850, 184] on div "Needs Response Important You have a wonderful client service rep in [PERSON_NAM…" at bounding box center [925, 188] width 935 height 19
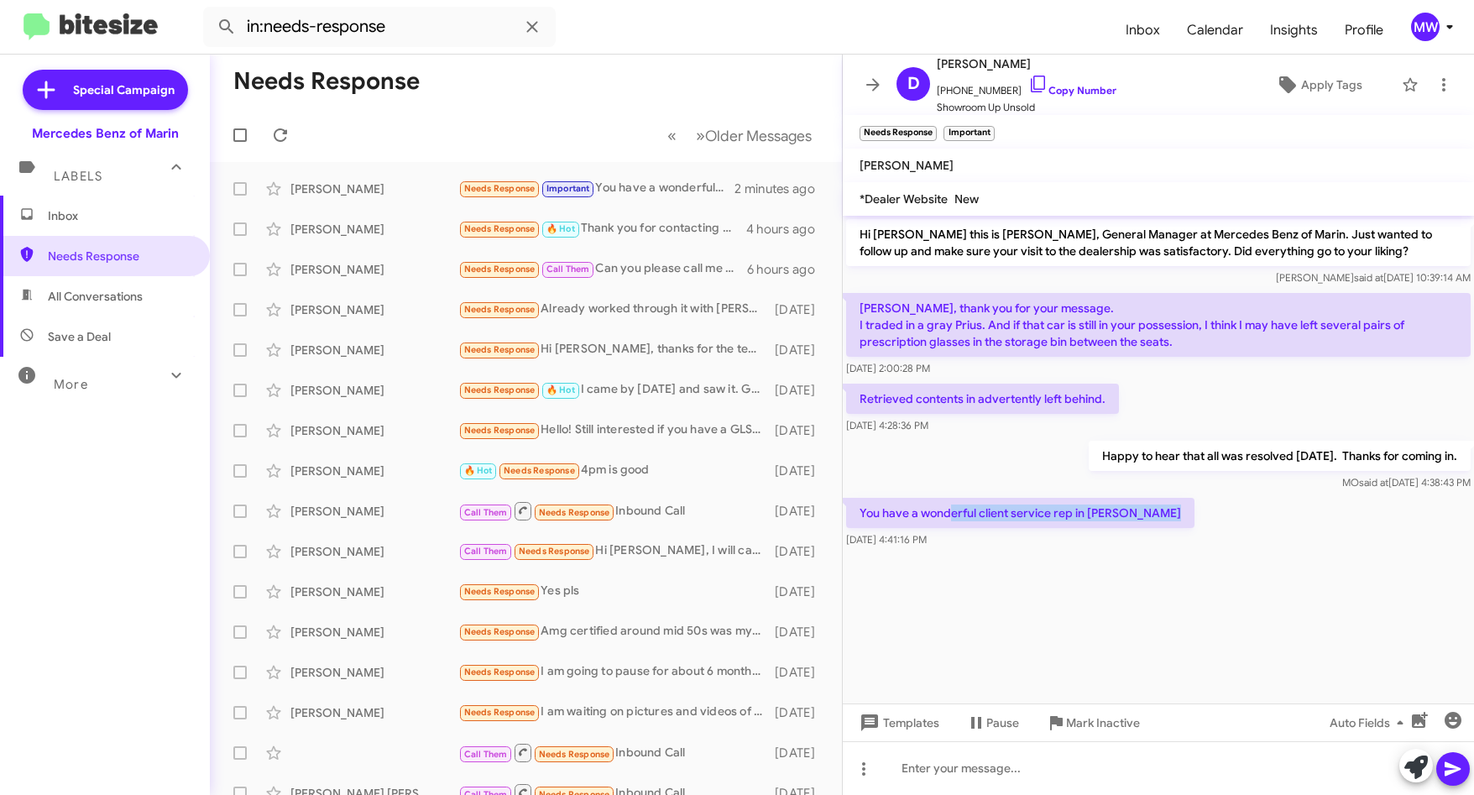
drag, startPoint x: 951, startPoint y: 511, endPoint x: 1200, endPoint y: 514, distance: 248.5
click at [1200, 514] on div "You have a wonderful client service rep in [PERSON_NAME] [DATE] 4:41:16 PM" at bounding box center [1158, 522] width 631 height 57
drag, startPoint x: 1200, startPoint y: 514, endPoint x: 1211, endPoint y: 588, distance: 75.6
click at [1211, 588] on cdk-virtual-scroll-viewport "Hi [PERSON_NAME] this is [PERSON_NAME], General Manager at Mercedes Benz of Mar…" at bounding box center [1158, 460] width 631 height 488
click at [108, 199] on span "Inbox" at bounding box center [105, 216] width 210 height 40
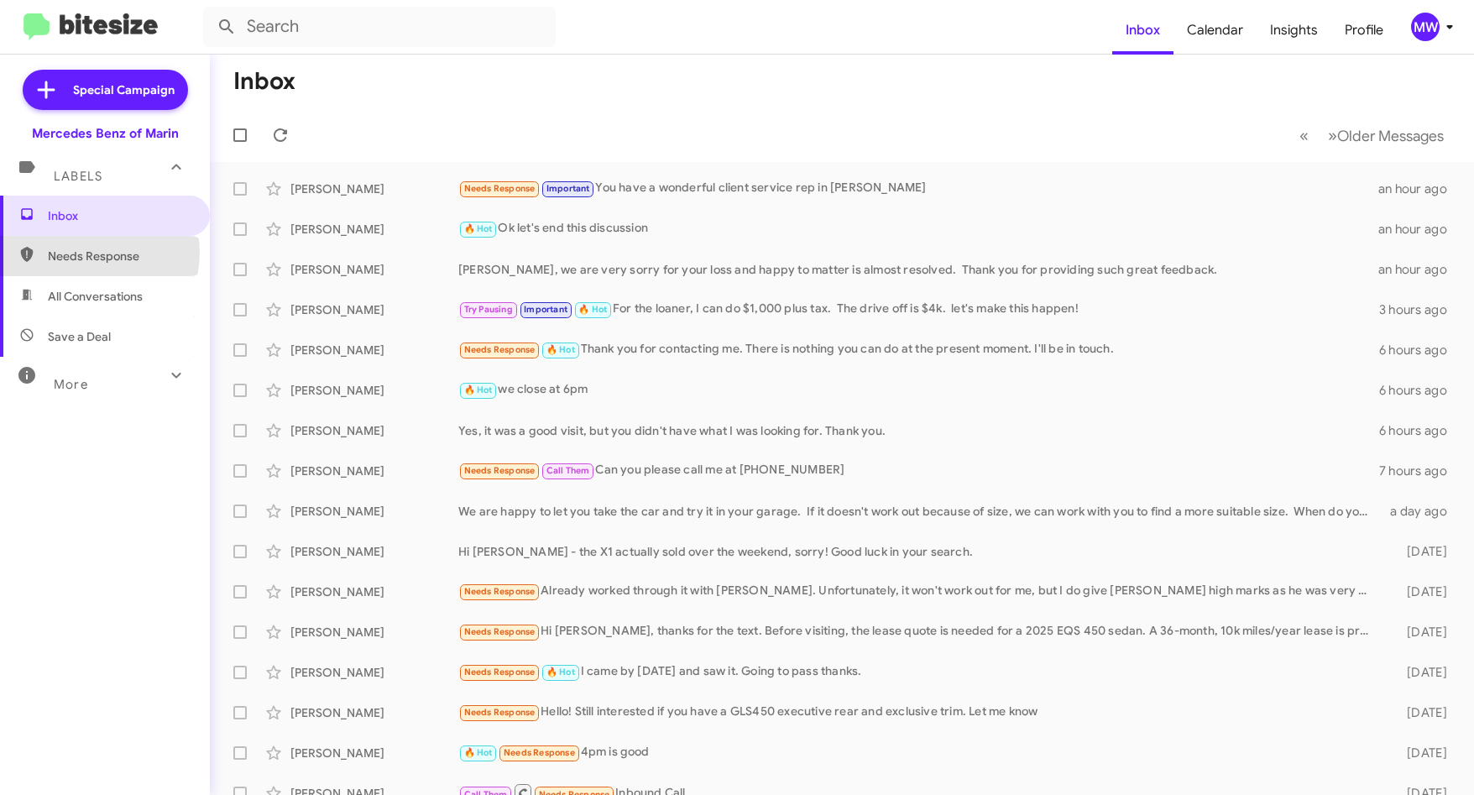
click at [96, 252] on span "Needs Response" at bounding box center [119, 256] width 143 height 17
type input "in:needs-response"
